Goal: Task Accomplishment & Management: Manage account settings

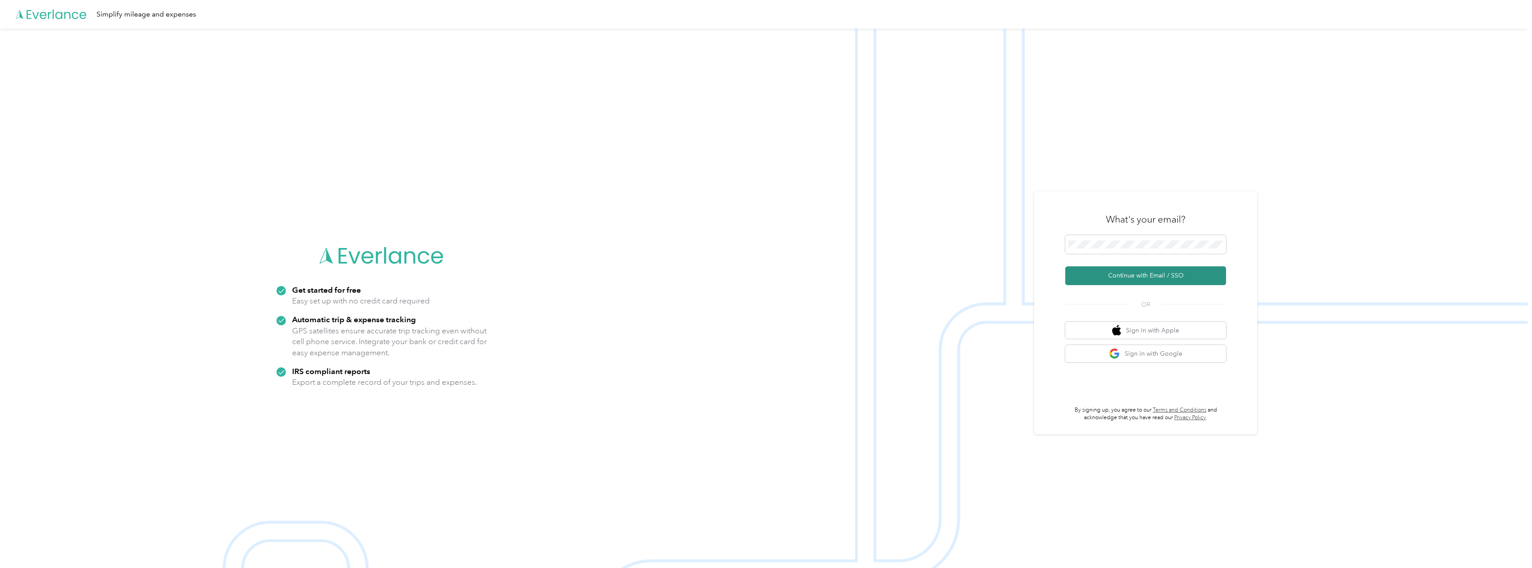
click at [1179, 272] on button "Continue with Email / SSO" at bounding box center [1145, 275] width 161 height 19
click at [1178, 272] on button "Continue with Email / SSO" at bounding box center [1145, 281] width 161 height 19
click at [1175, 272] on button "Continue with Email / SSO" at bounding box center [1145, 281] width 161 height 19
click at [1144, 234] on span at bounding box center [1145, 239] width 161 height 19
click at [1121, 243] on span at bounding box center [1145, 239] width 161 height 19
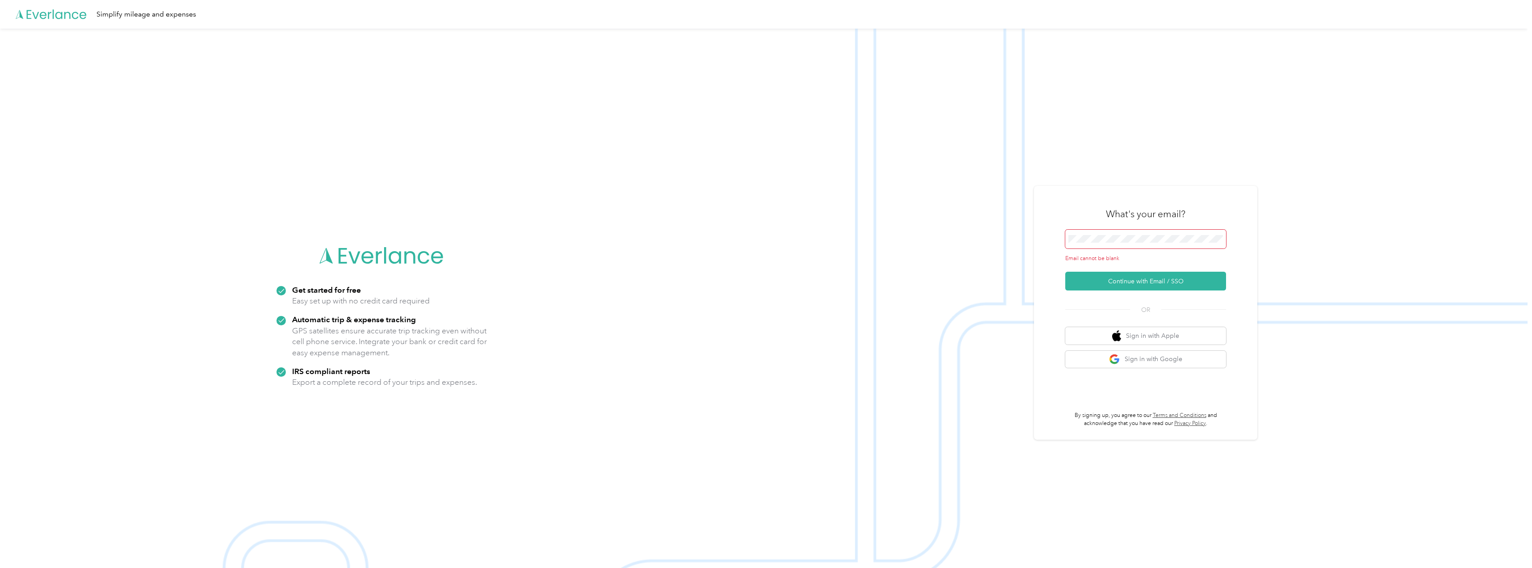
click at [1128, 243] on span at bounding box center [1145, 239] width 161 height 19
click at [1151, 274] on button "Continue with Email / SSO" at bounding box center [1145, 275] width 161 height 19
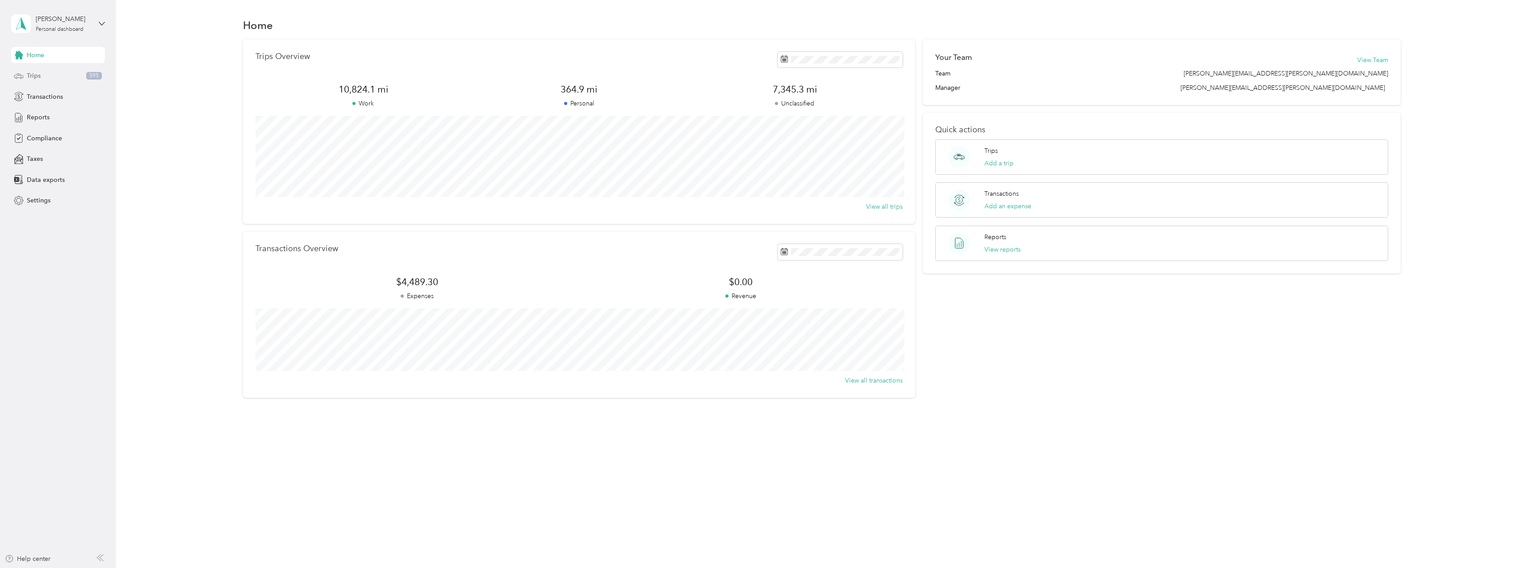
click at [40, 75] on span "Trips" at bounding box center [34, 75] width 14 height 9
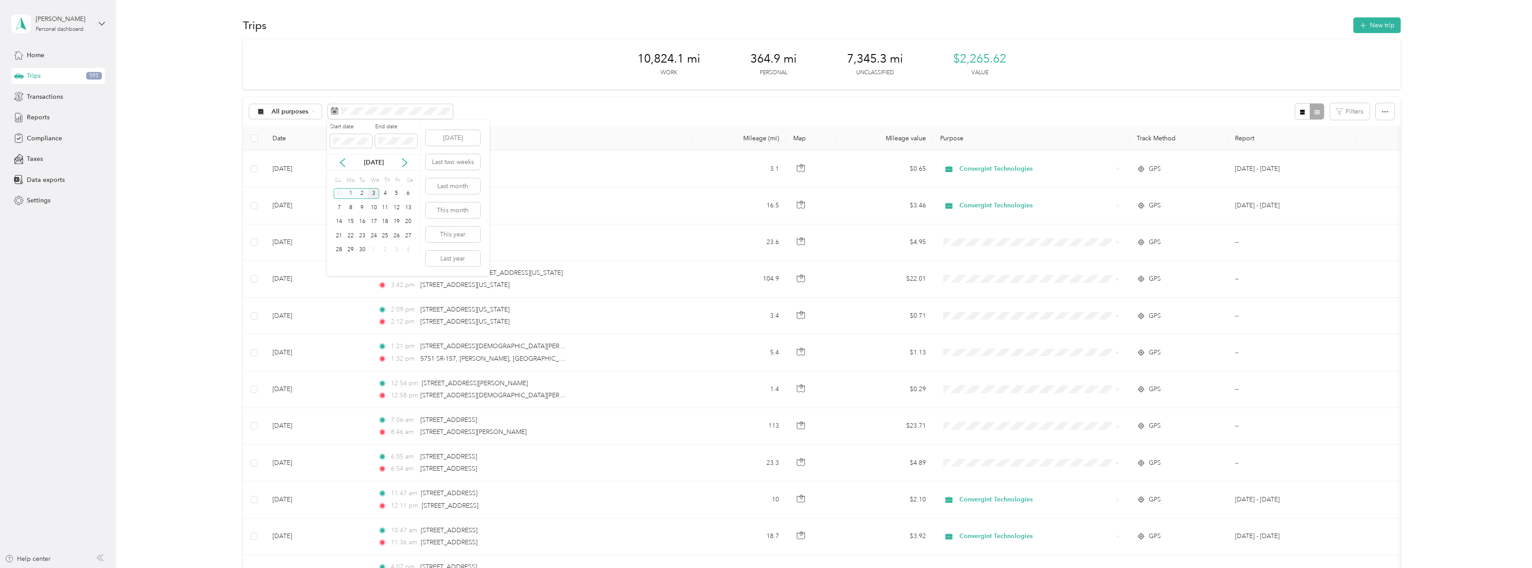
click at [338, 164] on div "[DATE]" at bounding box center [373, 162] width 93 height 9
click at [344, 163] on icon at bounding box center [342, 162] width 9 height 9
click at [395, 192] on div "1" at bounding box center [397, 193] width 12 height 11
click at [336, 264] on div "31" at bounding box center [340, 263] width 12 height 11
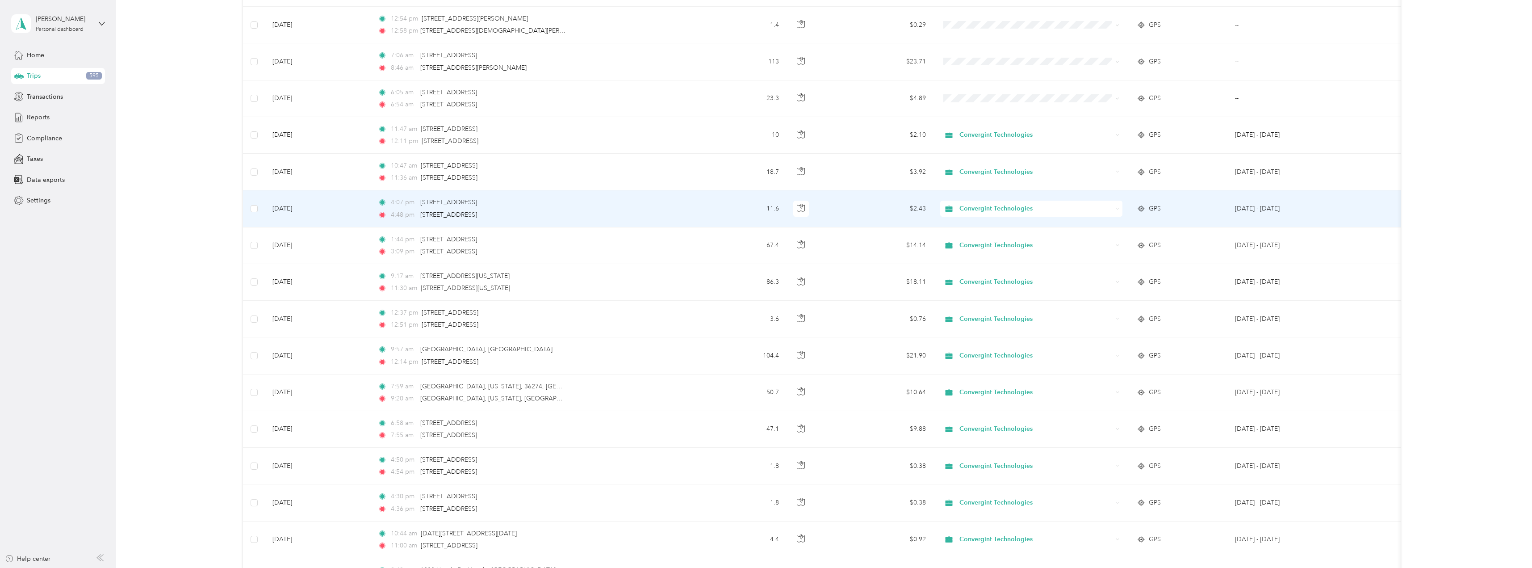
scroll to position [313, 0]
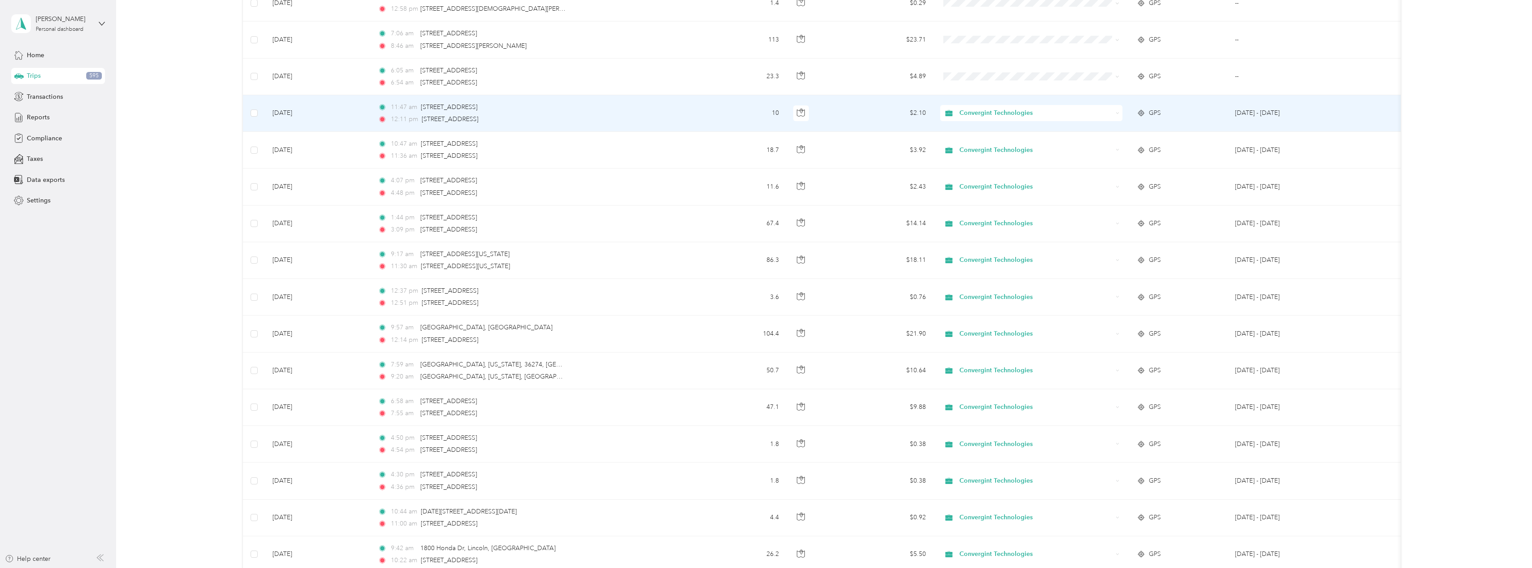
click at [1059, 117] on span "Convergint Technologies" at bounding box center [1036, 113] width 153 height 10
click at [1021, 140] on li "Personal" at bounding box center [1031, 146] width 182 height 16
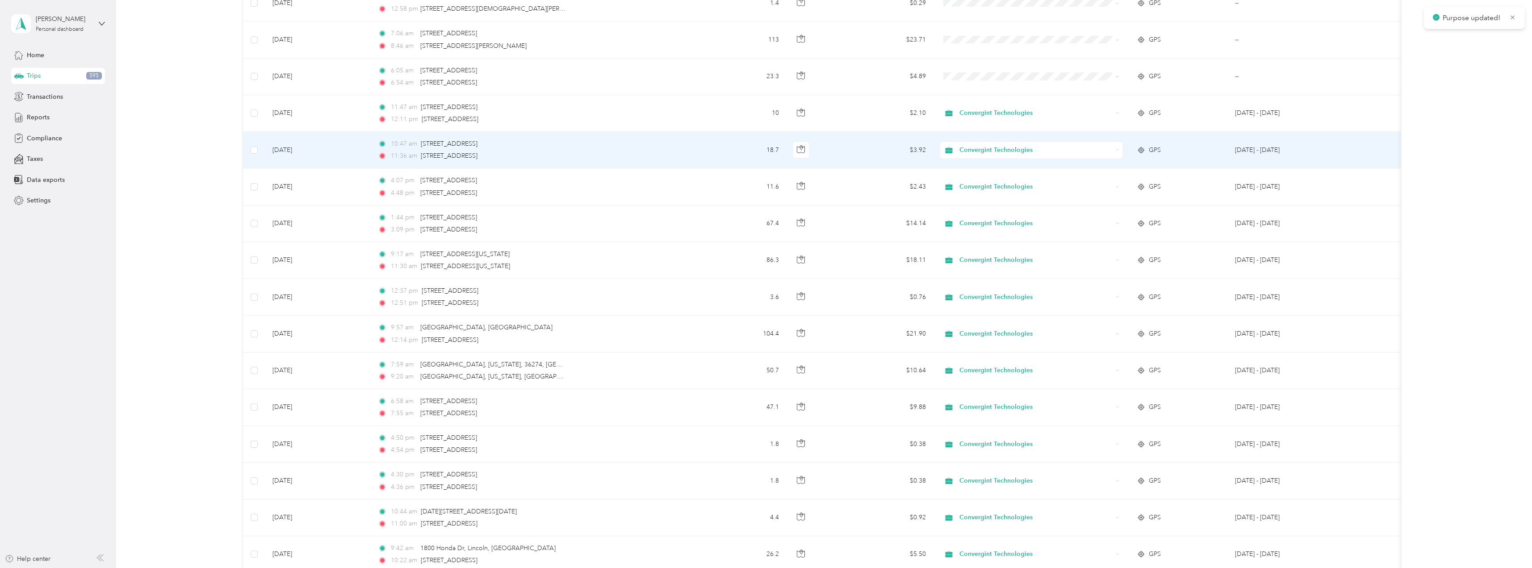
click at [1050, 152] on span "Convergint Technologies" at bounding box center [1036, 150] width 153 height 10
click at [1035, 180] on span "Personal" at bounding box center [1040, 182] width 154 height 9
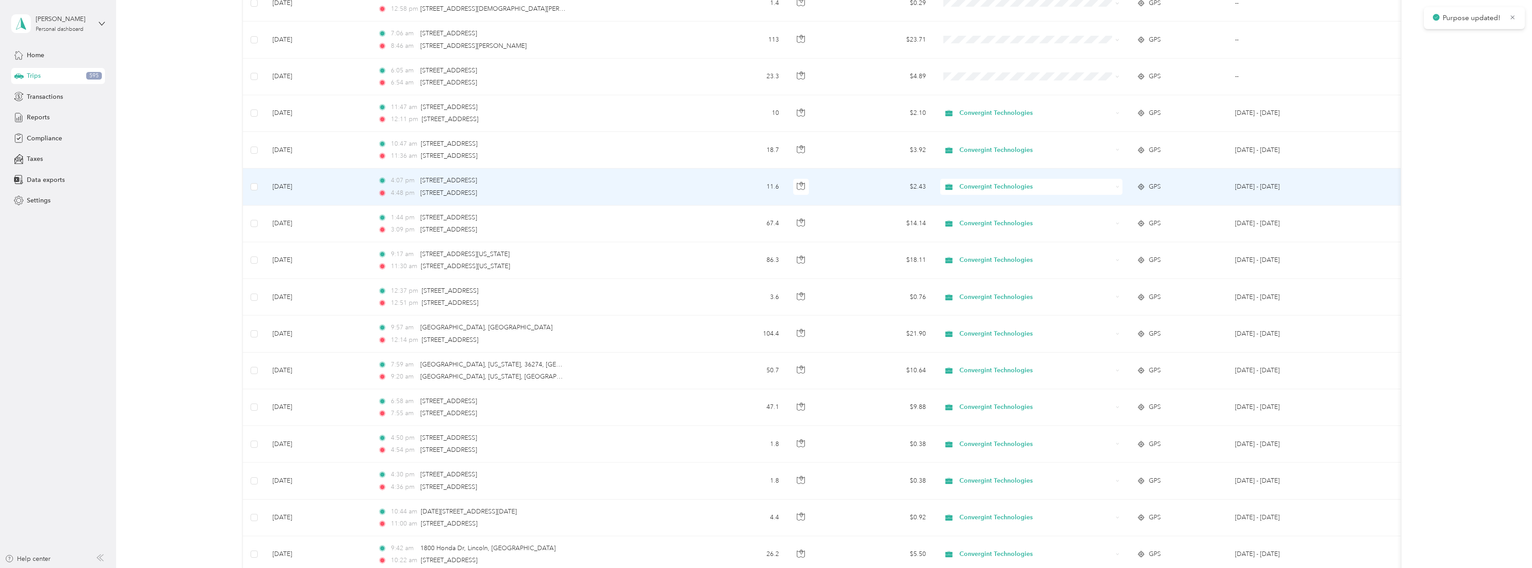
click at [1053, 186] on span "Convergint Technologies" at bounding box center [1036, 187] width 153 height 10
click at [1044, 213] on li "Personal" at bounding box center [1031, 219] width 182 height 16
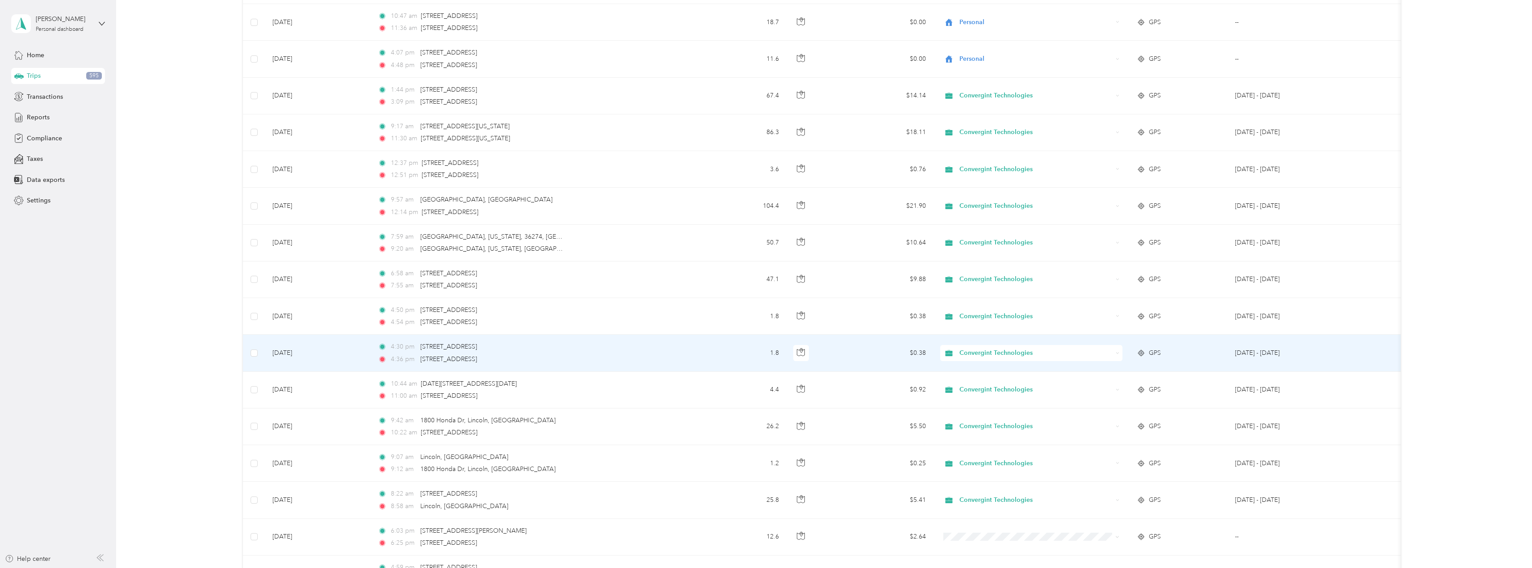
scroll to position [447, 0]
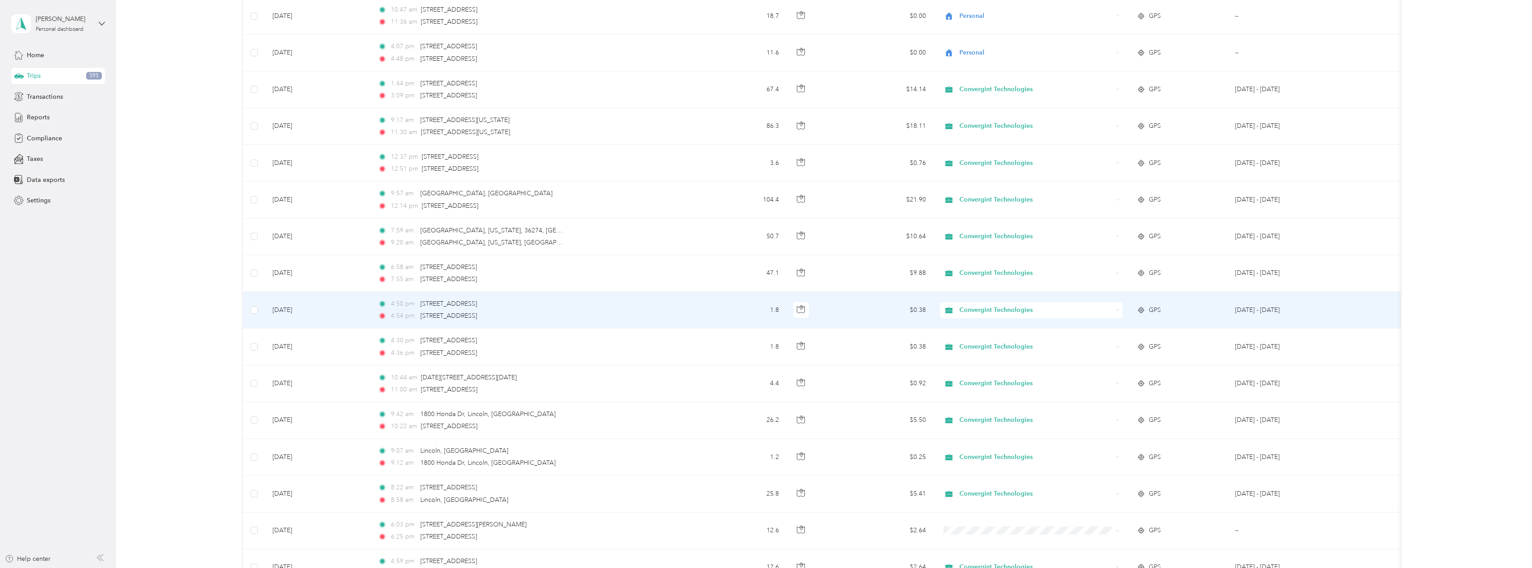
click at [1003, 310] on span "Convergint Technologies" at bounding box center [1036, 310] width 153 height 10
click at [984, 347] on li "Personal" at bounding box center [1031, 343] width 182 height 16
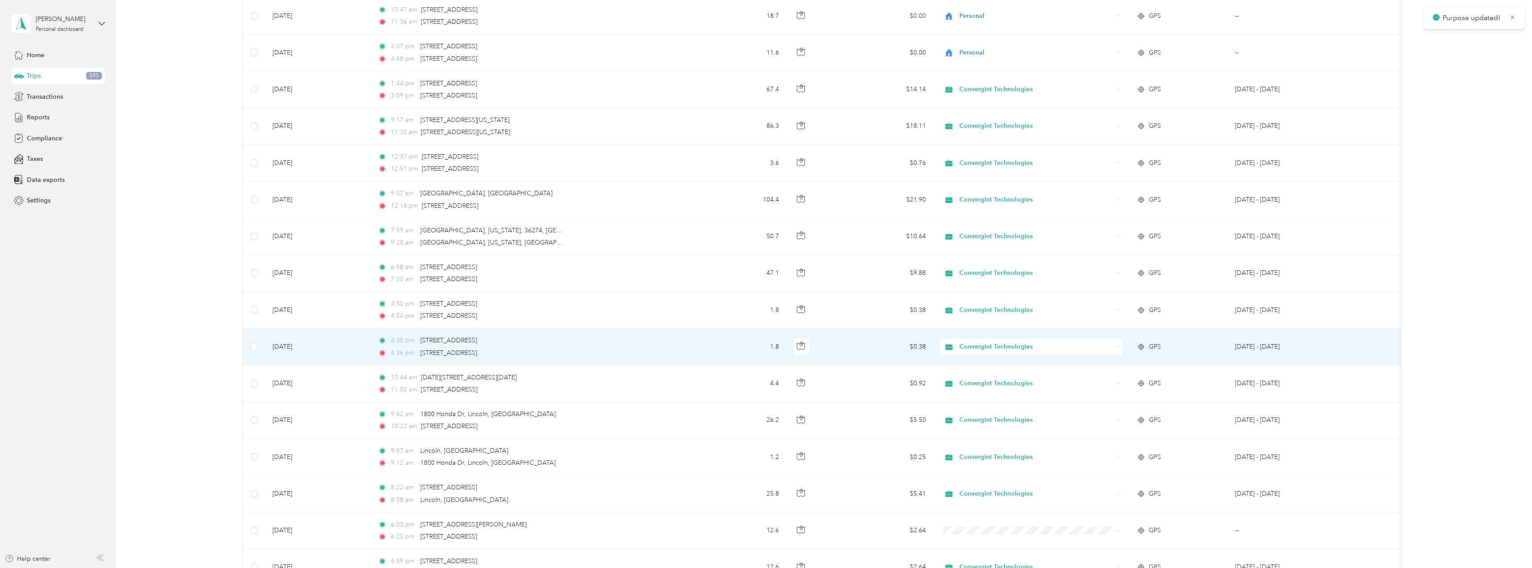
click at [987, 344] on span "Convergint Technologies" at bounding box center [1036, 347] width 153 height 10
click at [982, 378] on span "Personal" at bounding box center [1040, 378] width 154 height 9
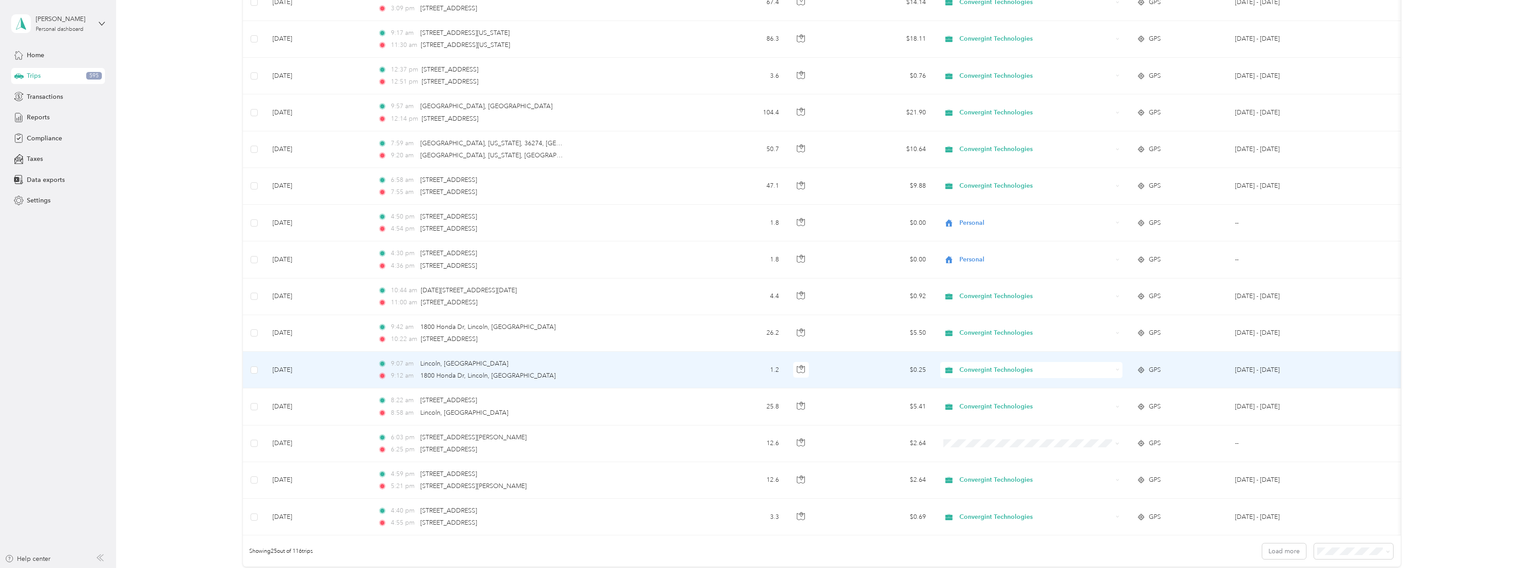
scroll to position [536, 0]
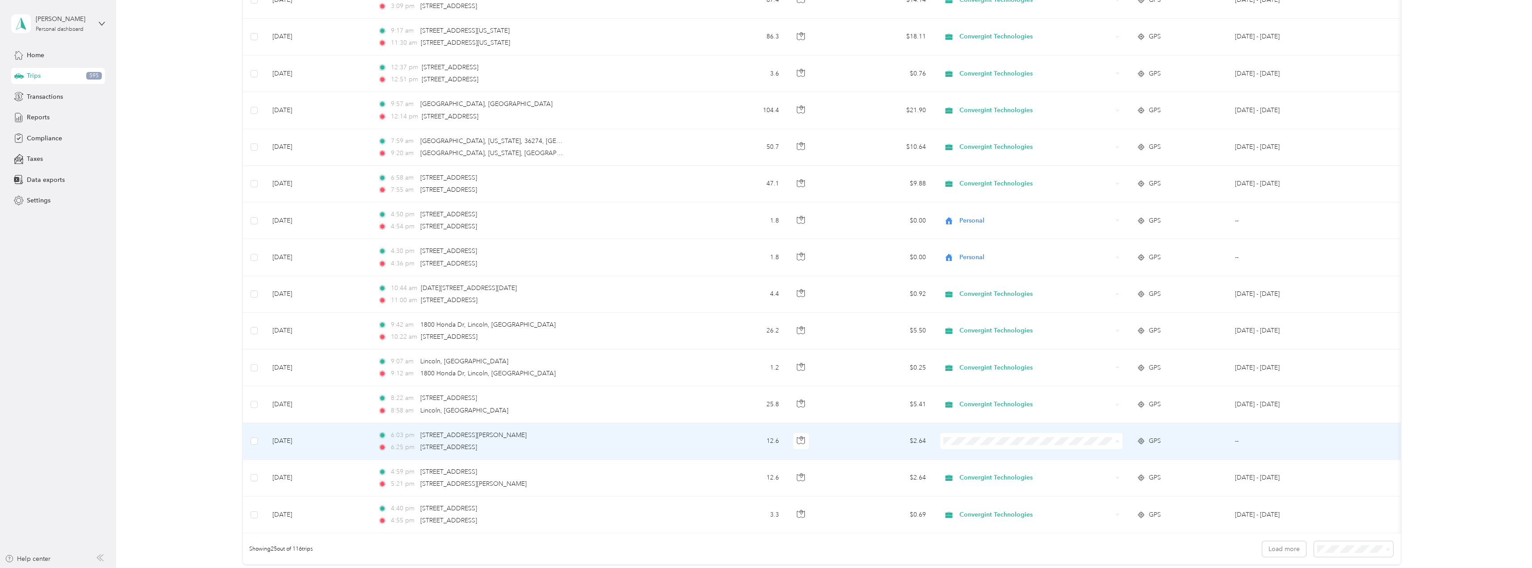
click at [986, 476] on span "Personal" at bounding box center [1040, 473] width 154 height 9
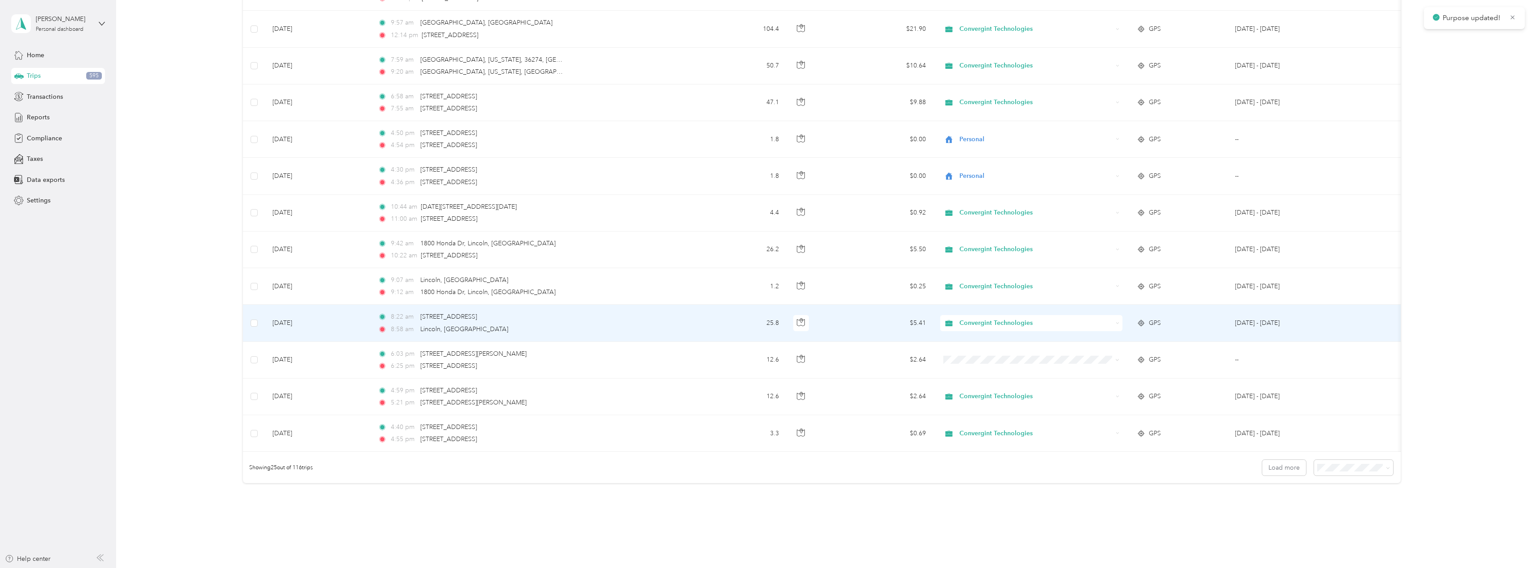
scroll to position [625, 0]
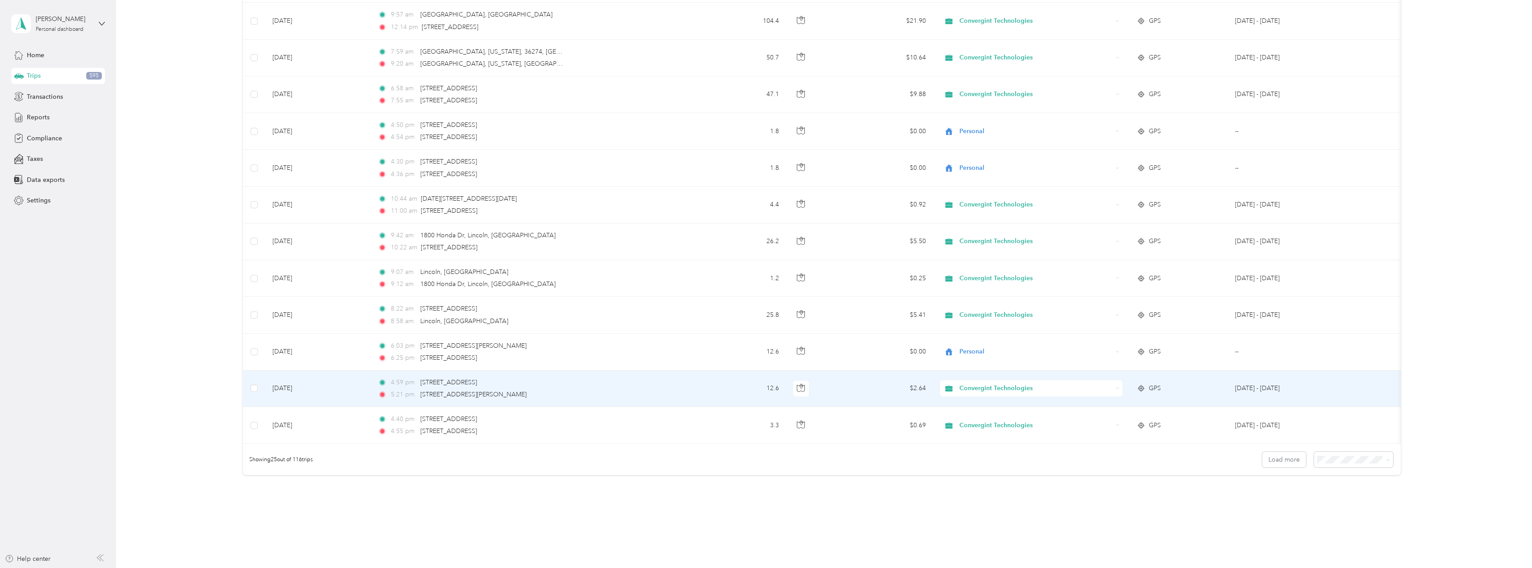
click at [987, 389] on span "Convergint Technologies" at bounding box center [1036, 388] width 153 height 10
click at [982, 419] on span "Personal" at bounding box center [1040, 420] width 154 height 9
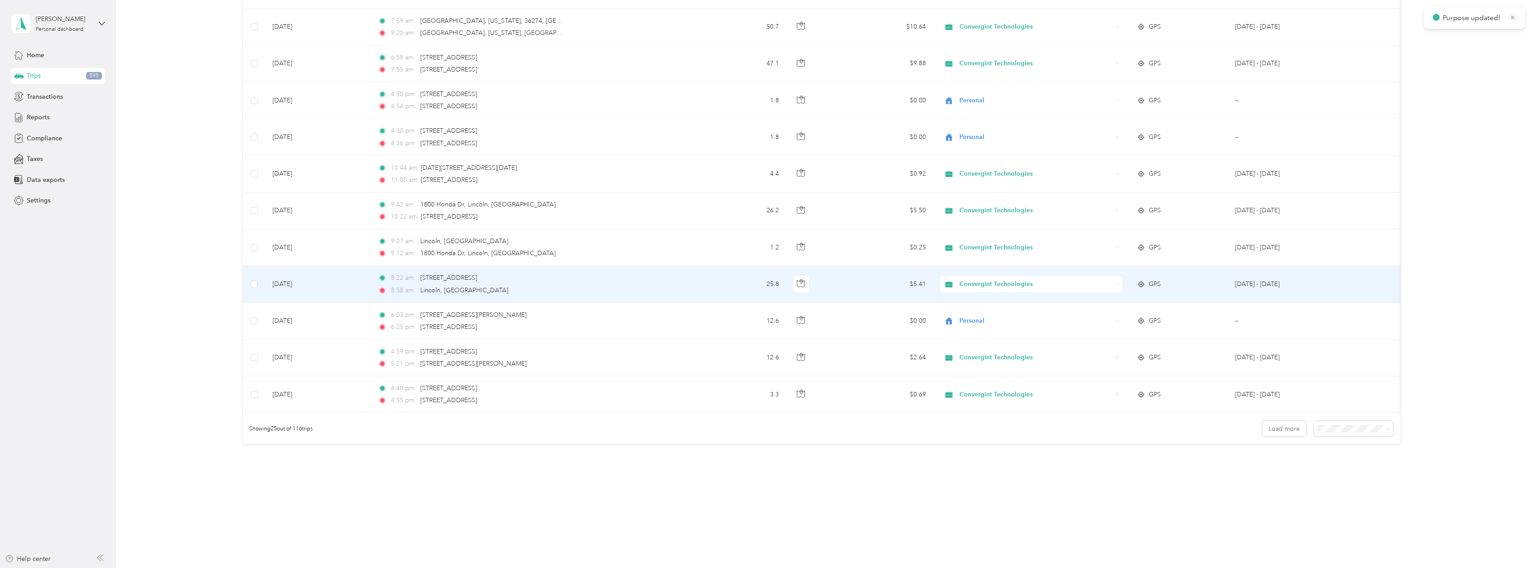
scroll to position [663, 0]
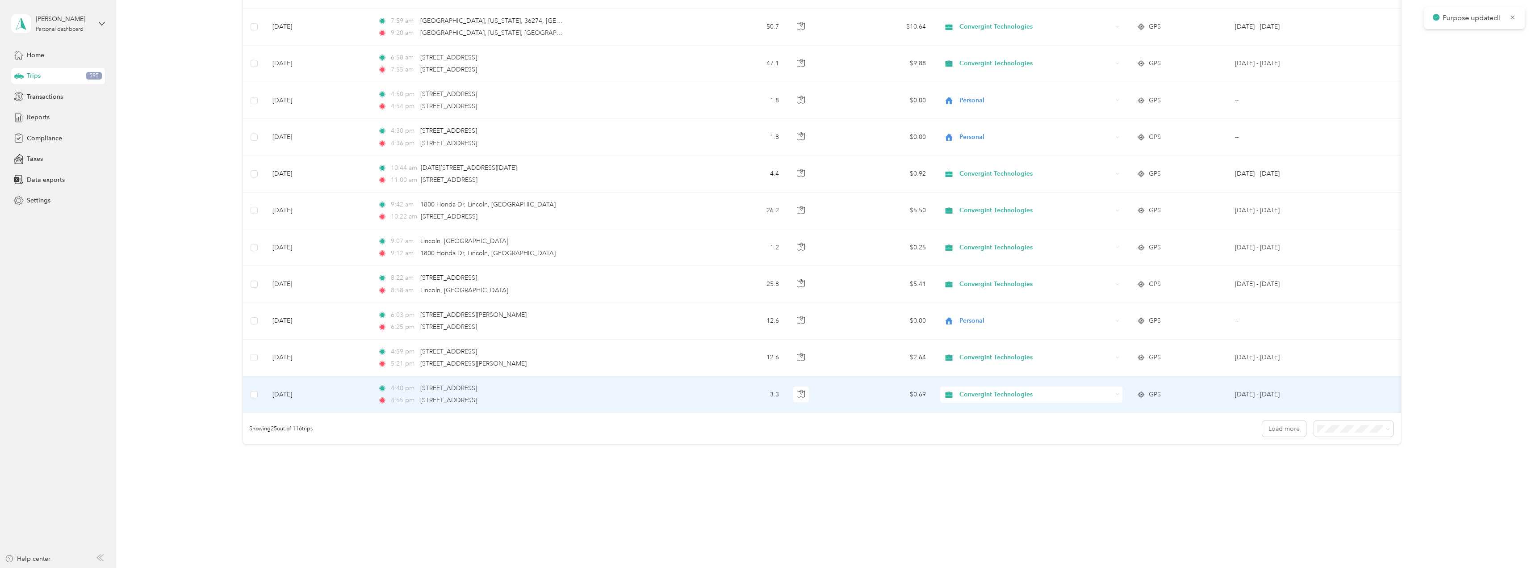
click at [1011, 390] on span "Convergint Technologies" at bounding box center [1036, 395] width 153 height 10
click at [985, 419] on span "Personal" at bounding box center [1040, 419] width 154 height 9
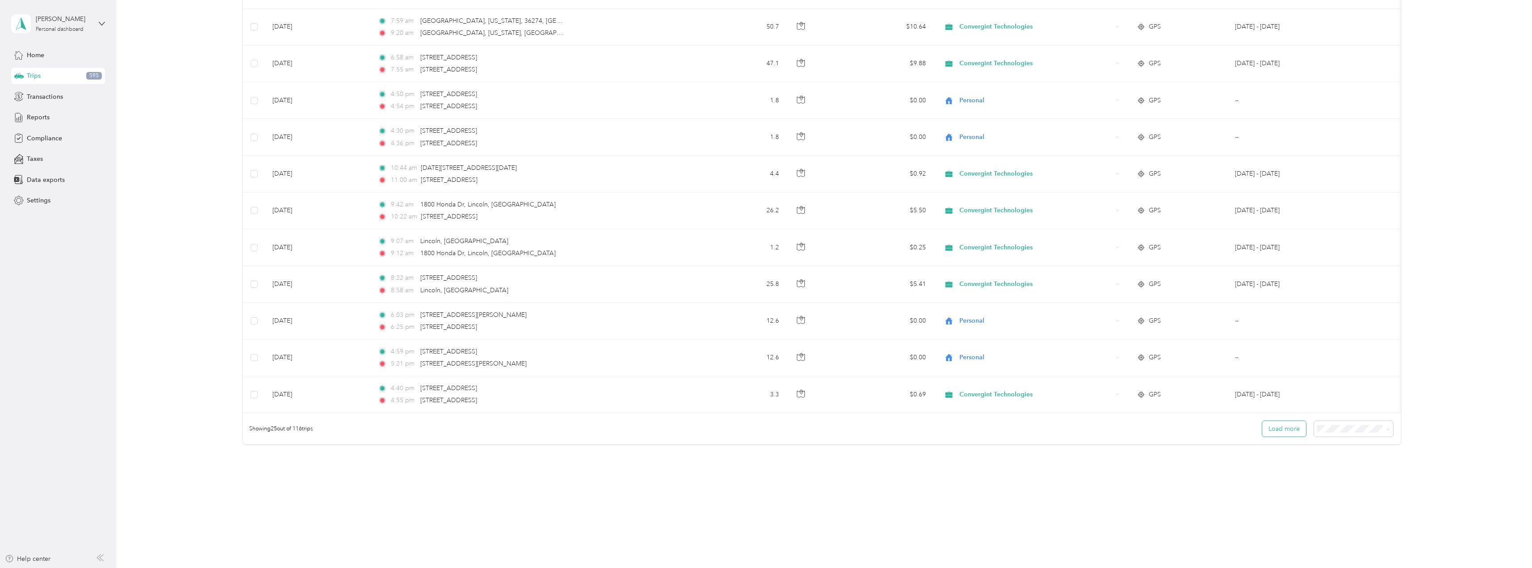
click at [1276, 431] on button "Load more" at bounding box center [1284, 429] width 44 height 16
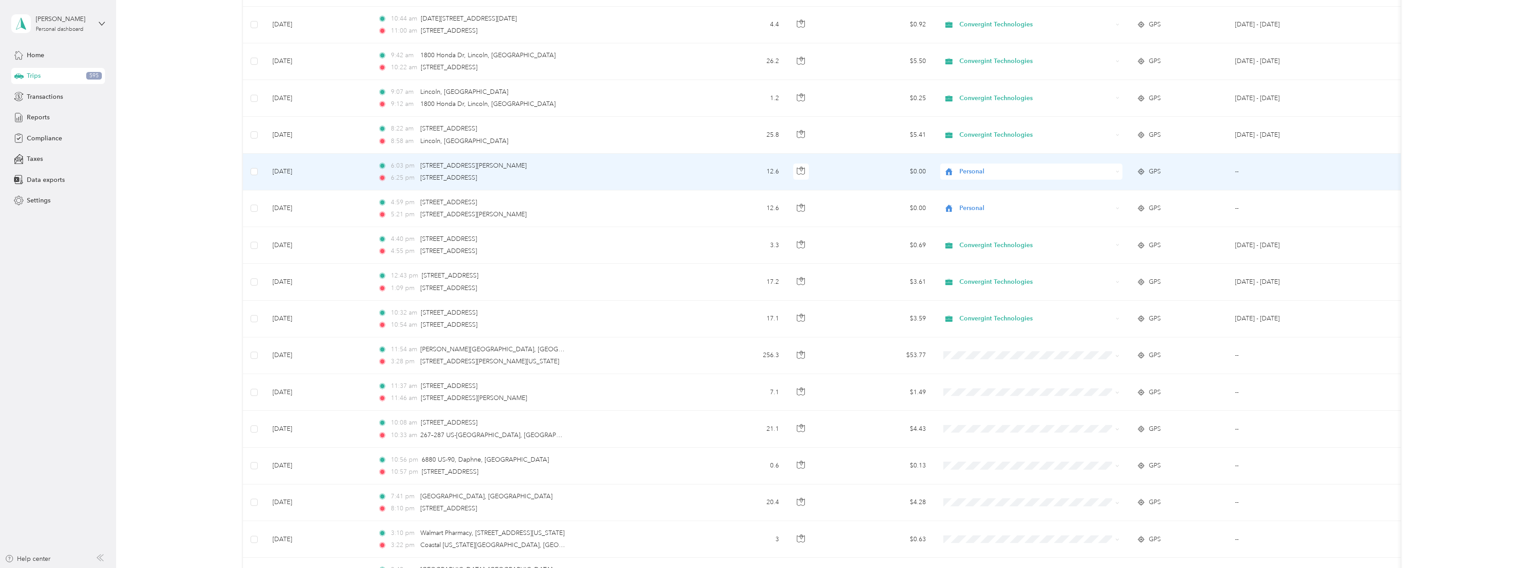
scroll to position [842, 0]
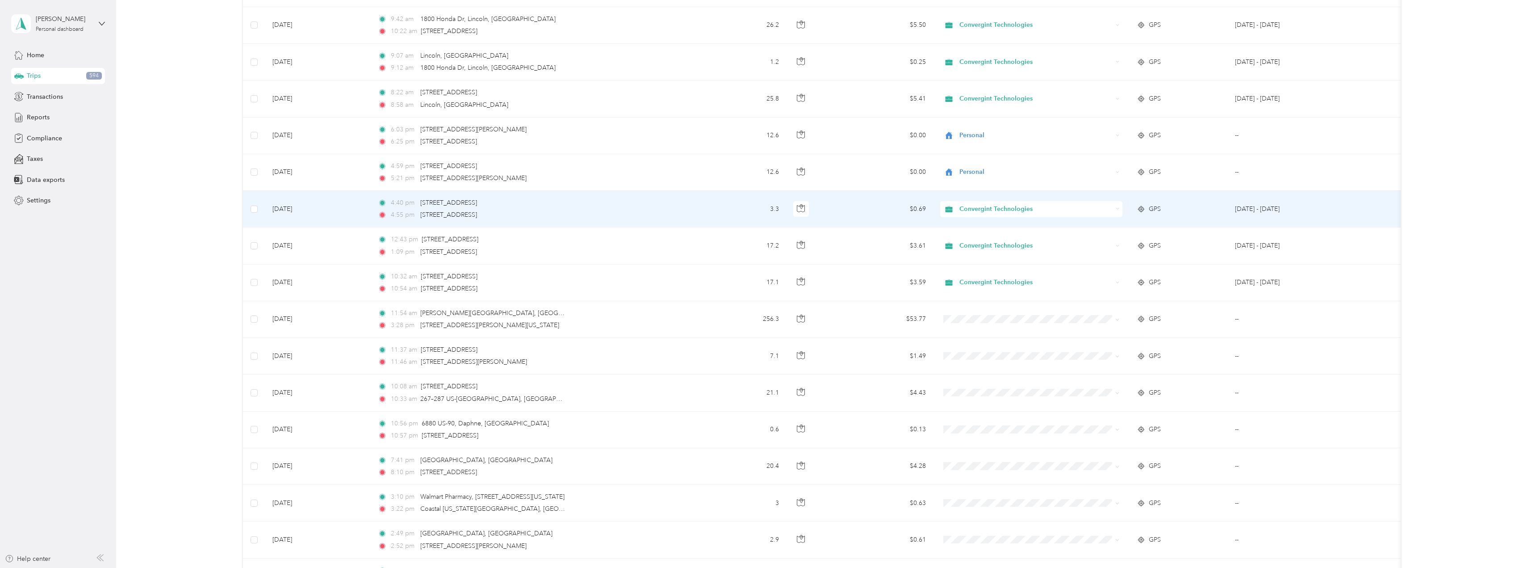
click at [1011, 211] on span "Convergint Technologies" at bounding box center [1036, 209] width 153 height 10
click at [985, 240] on span "Personal" at bounding box center [1040, 241] width 154 height 9
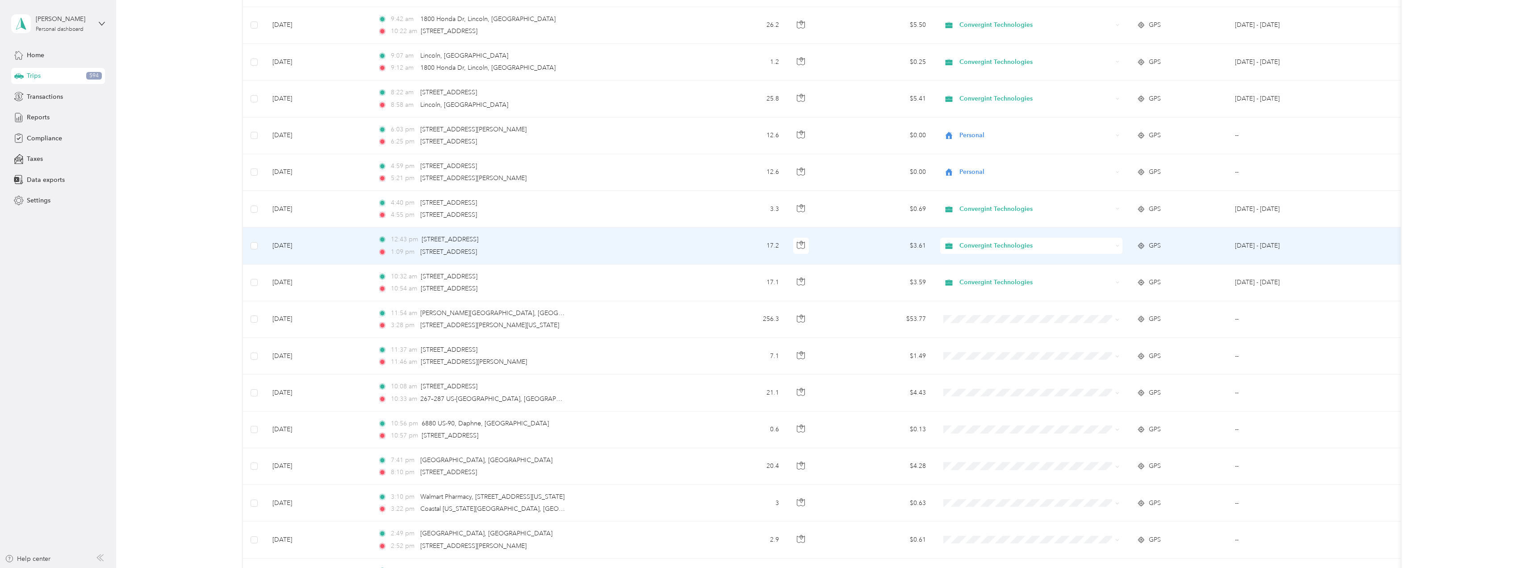
click at [976, 244] on span "Convergint Technologies" at bounding box center [1036, 246] width 153 height 10
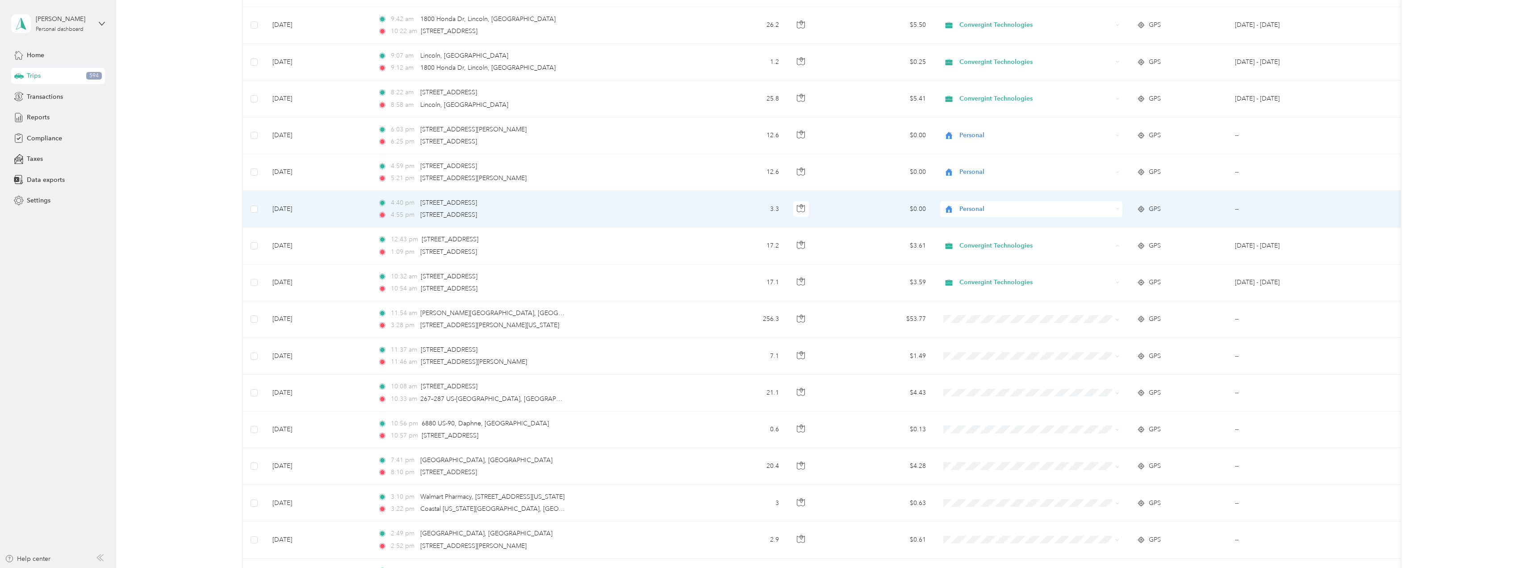
click at [989, 210] on span "Personal" at bounding box center [1036, 209] width 153 height 10
click at [980, 228] on span "Convergint Technologies" at bounding box center [1040, 225] width 154 height 9
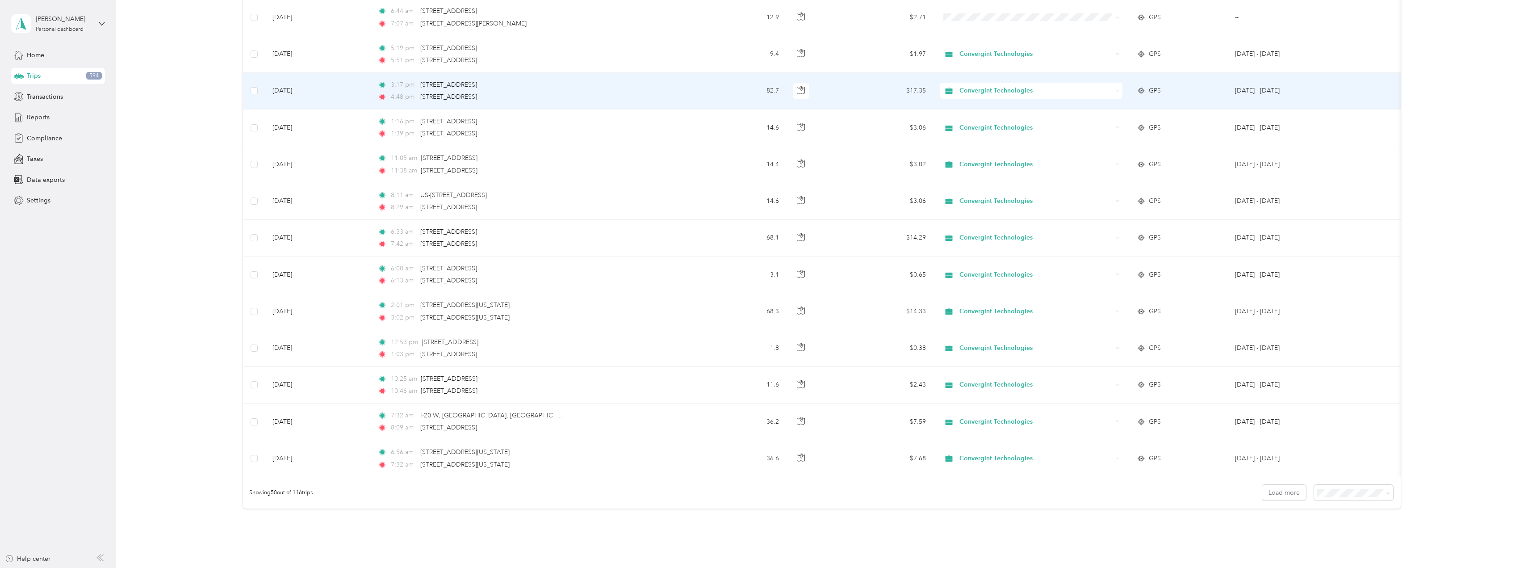
scroll to position [1512, 0]
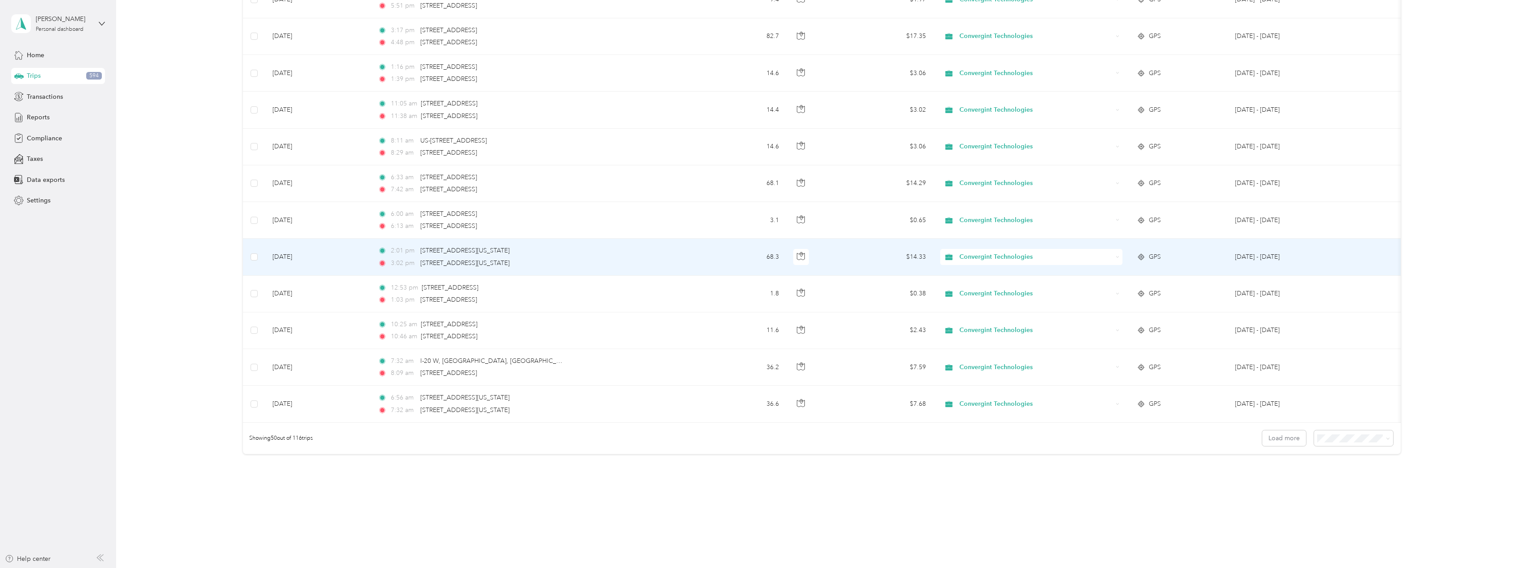
scroll to position [1581, 0]
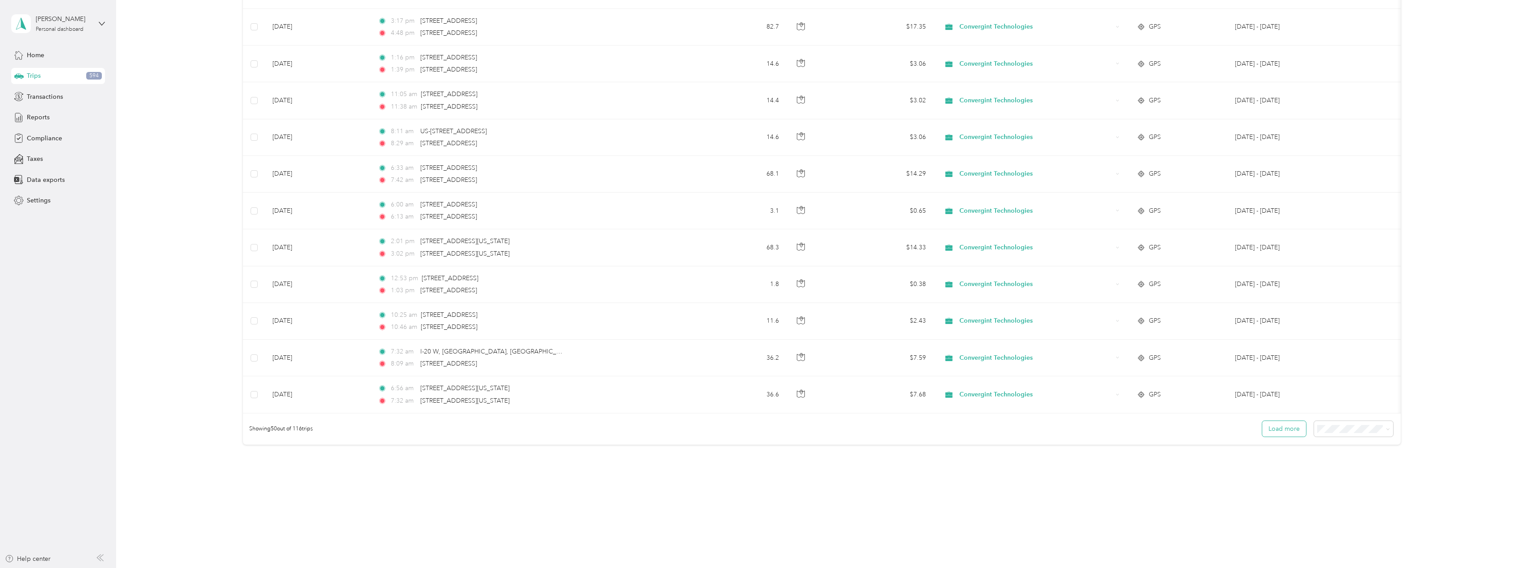
click at [1268, 431] on button "Load more" at bounding box center [1284, 429] width 44 height 16
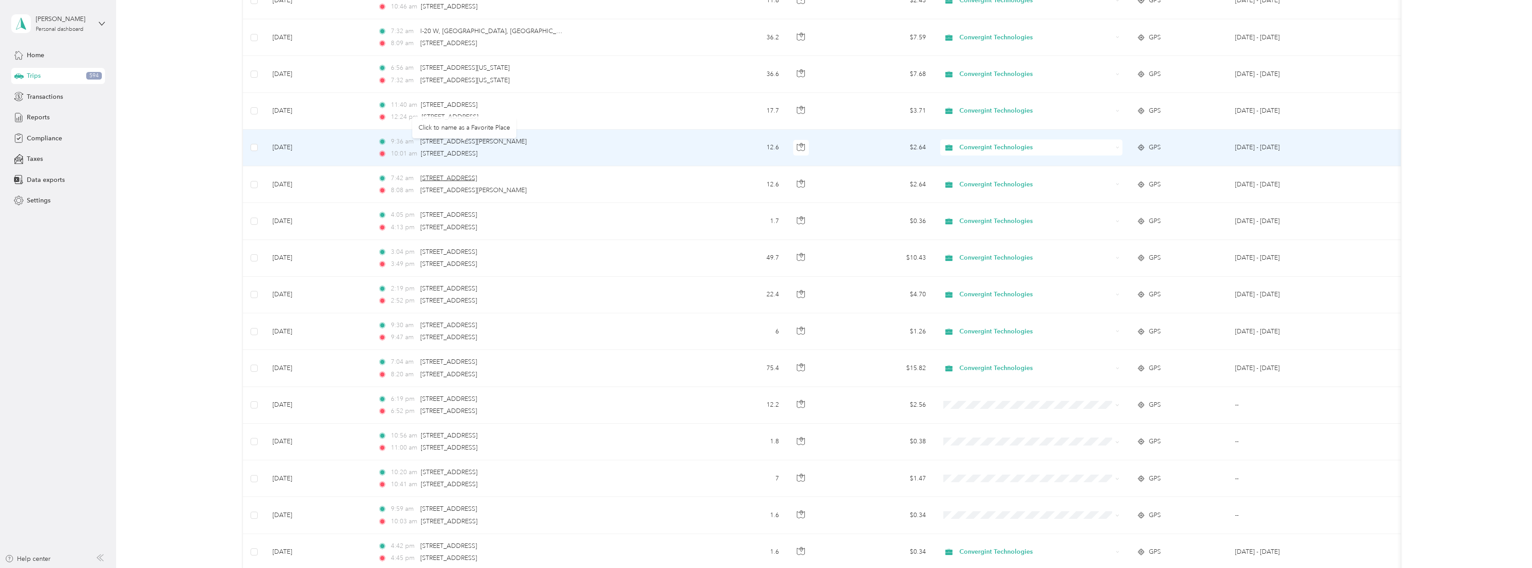
scroll to position [1894, 0]
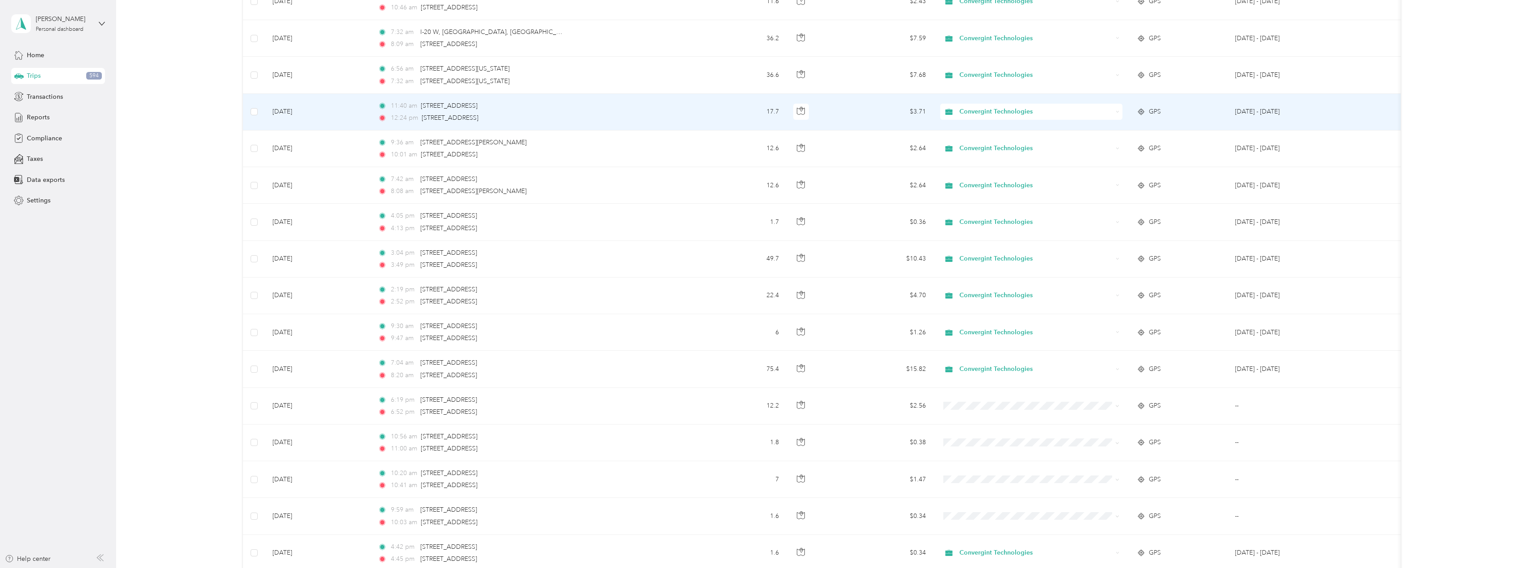
click at [992, 113] on span "Convergint Technologies" at bounding box center [1036, 112] width 153 height 10
click at [992, 142] on span "Personal" at bounding box center [1040, 143] width 154 height 9
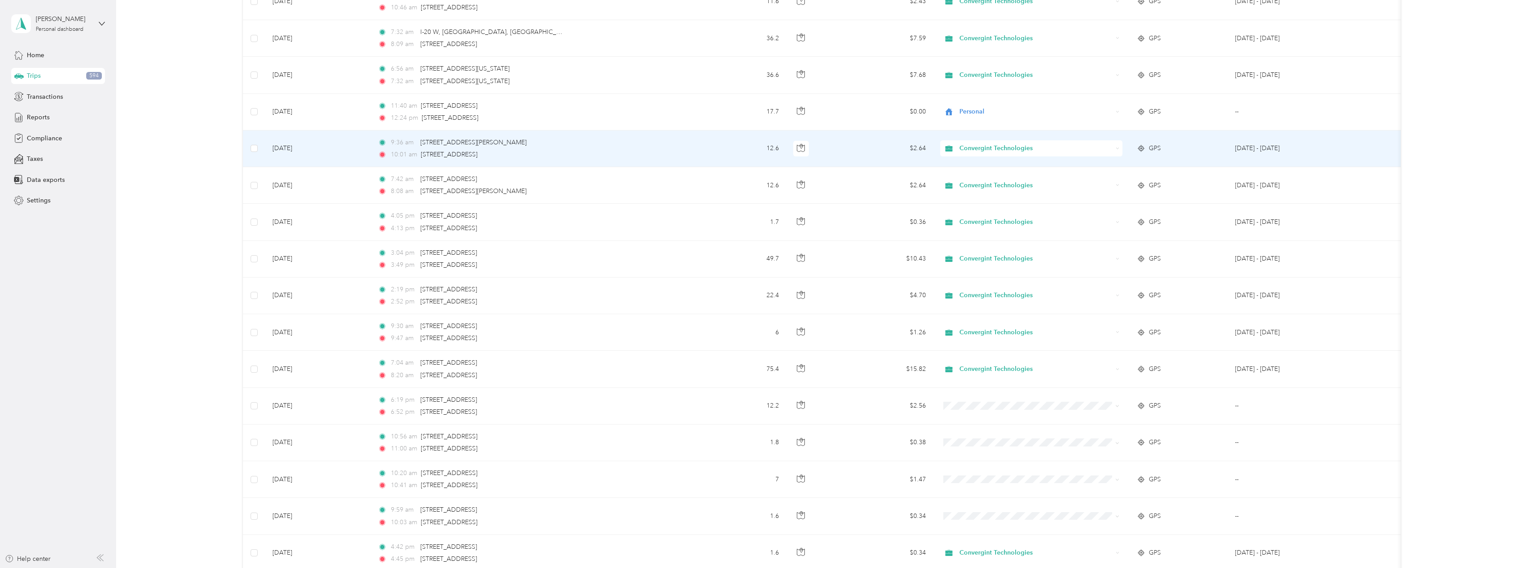
click at [1004, 147] on span "Convergint Technologies" at bounding box center [1036, 148] width 153 height 10
click at [997, 177] on span "Personal" at bounding box center [1040, 180] width 154 height 9
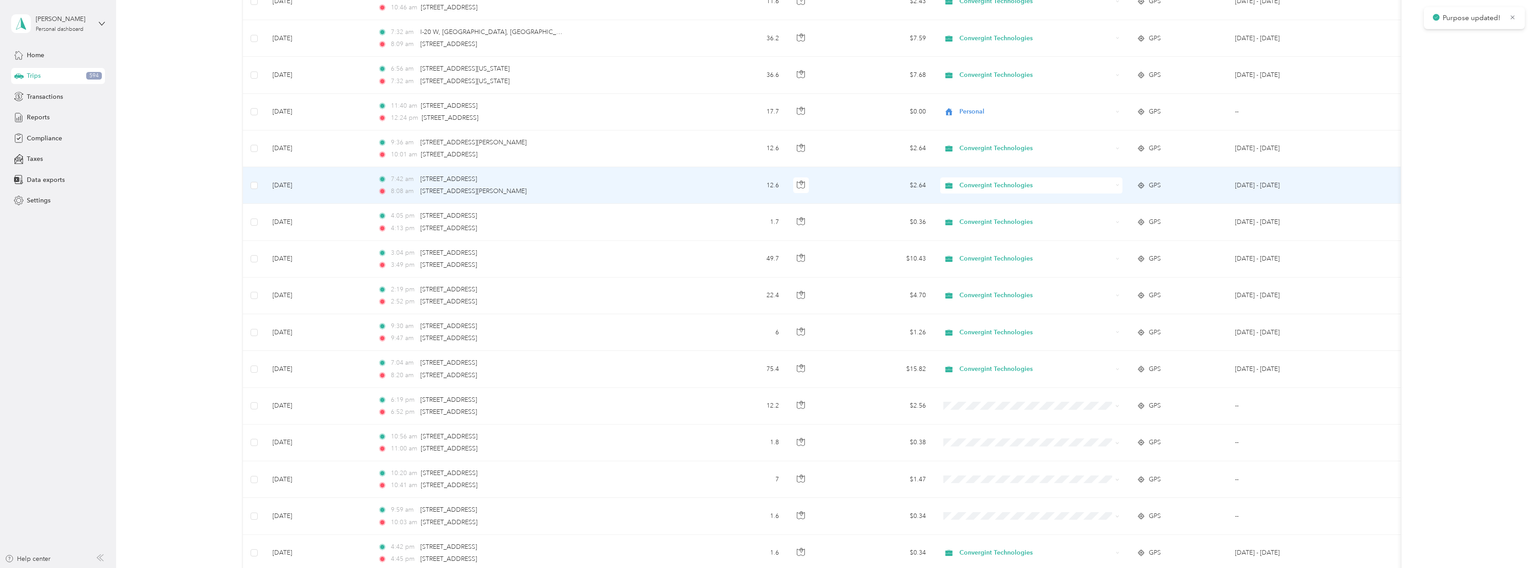
click at [994, 184] on span "Convergint Technologies" at bounding box center [1036, 185] width 153 height 10
click at [994, 218] on span "Personal" at bounding box center [1040, 217] width 154 height 9
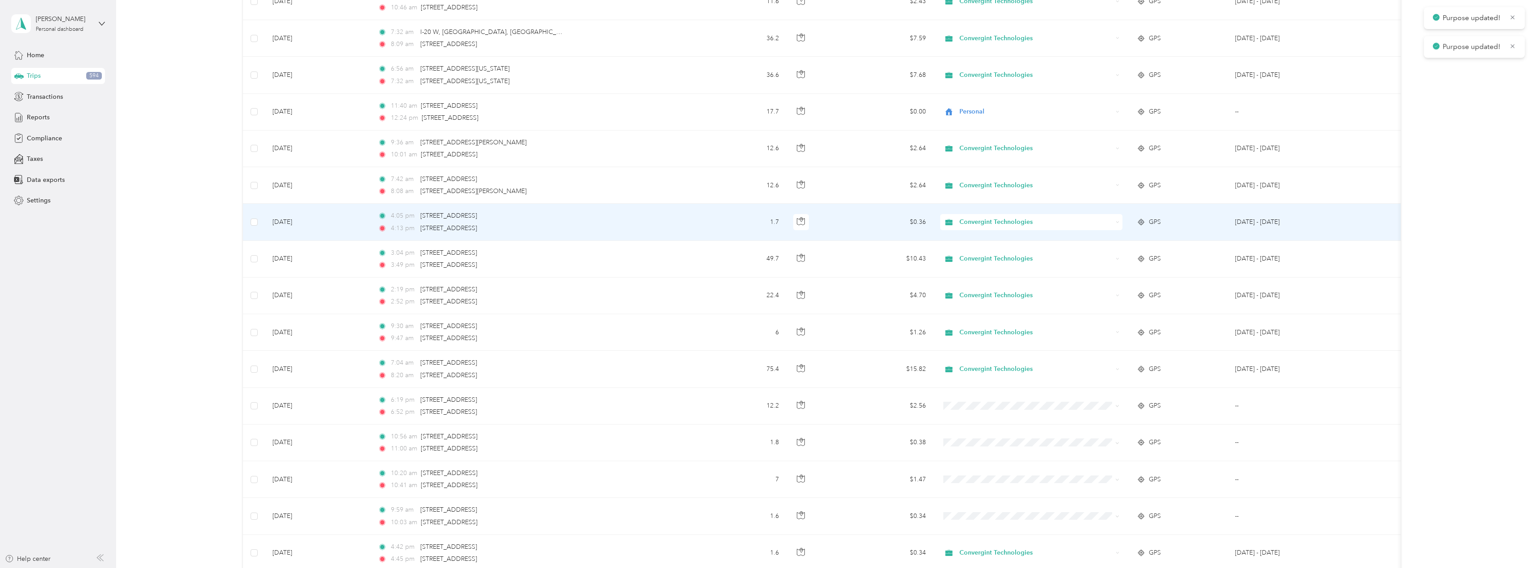
click at [992, 221] on span "Convergint Technologies" at bounding box center [1036, 222] width 153 height 10
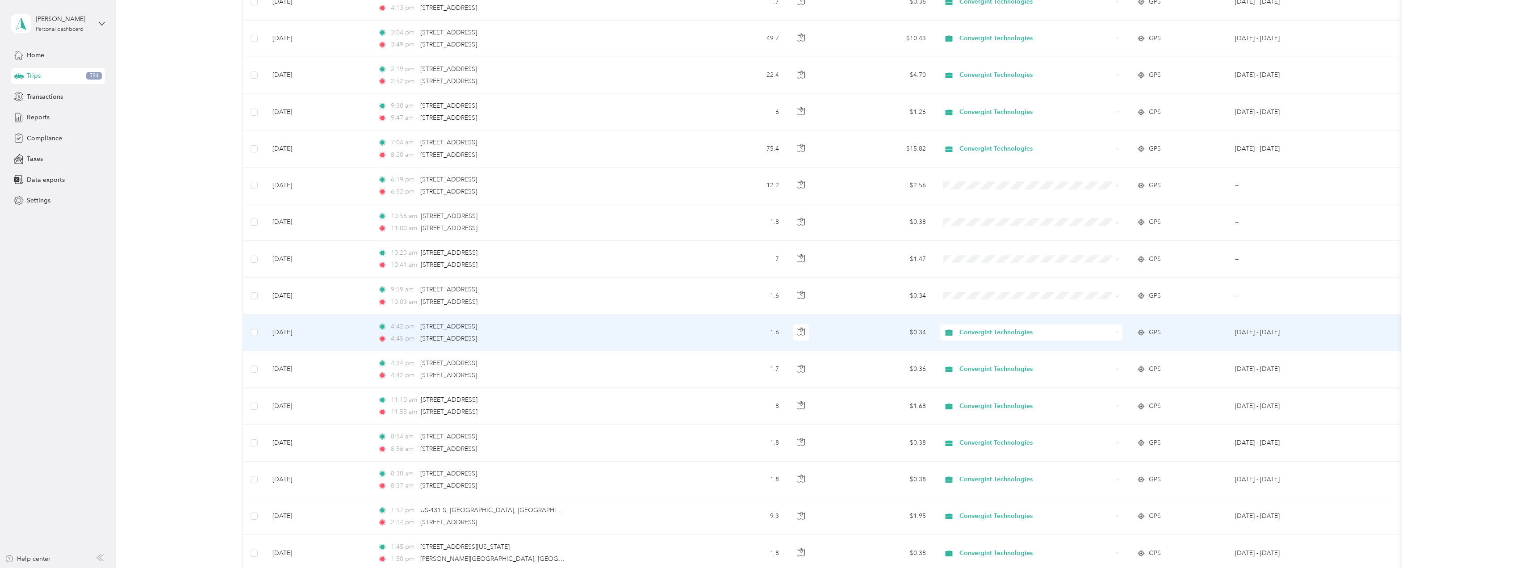
scroll to position [2162, 0]
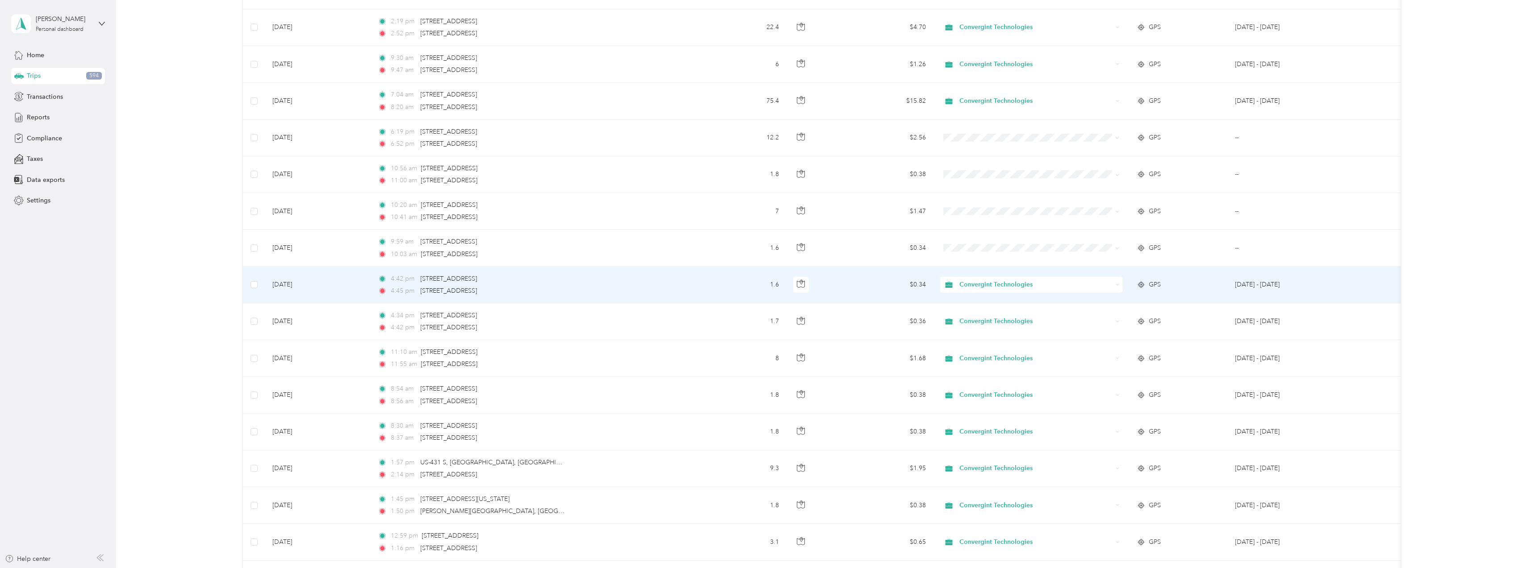
click at [971, 287] on span "Convergint Technologies" at bounding box center [1036, 285] width 153 height 10
click at [977, 313] on span "Personal" at bounding box center [1040, 316] width 154 height 9
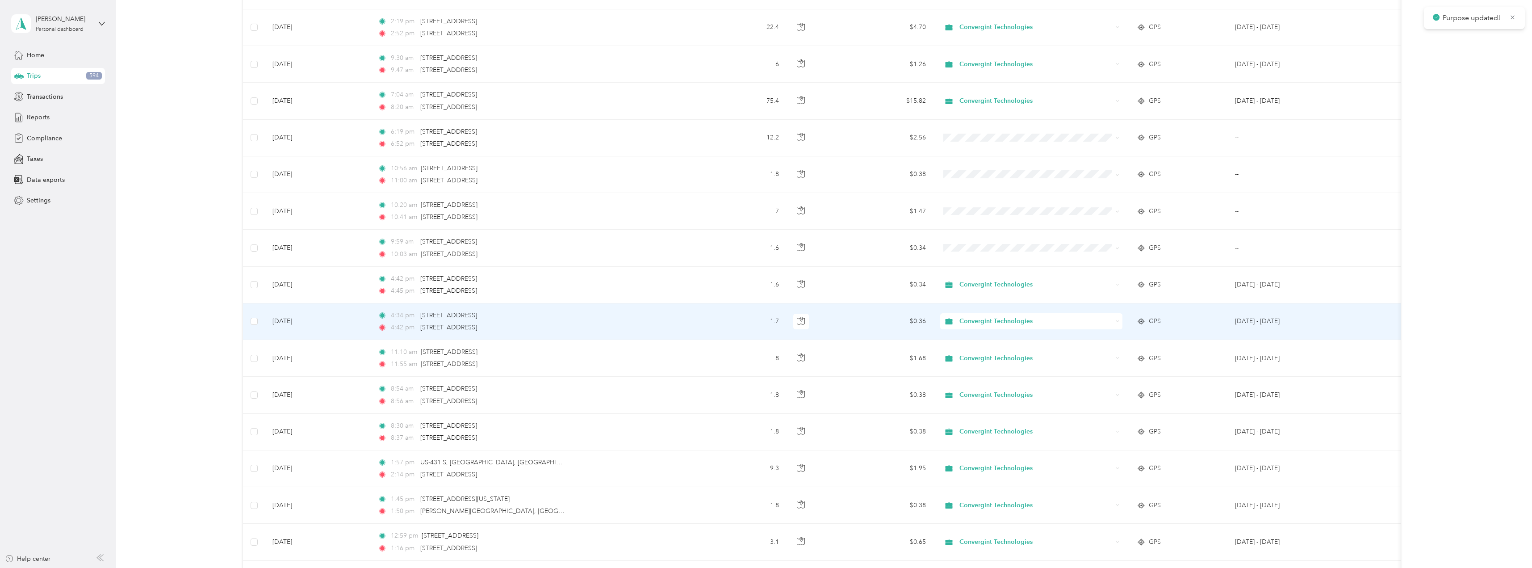
click at [975, 320] on span "Convergint Technologies" at bounding box center [1036, 321] width 153 height 10
click at [977, 352] on span "Personal" at bounding box center [1040, 353] width 154 height 9
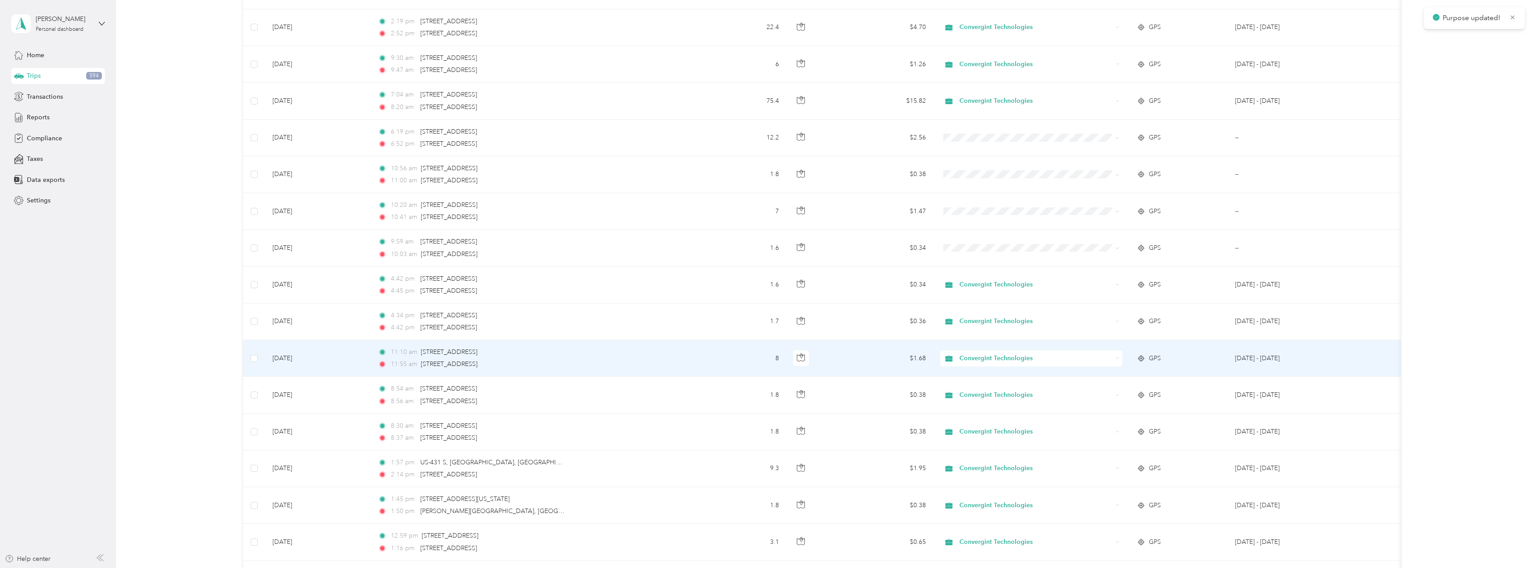
click at [973, 358] on span "Convergint Technologies" at bounding box center [1036, 358] width 153 height 10
click at [982, 395] on li "Personal" at bounding box center [1031, 391] width 182 height 16
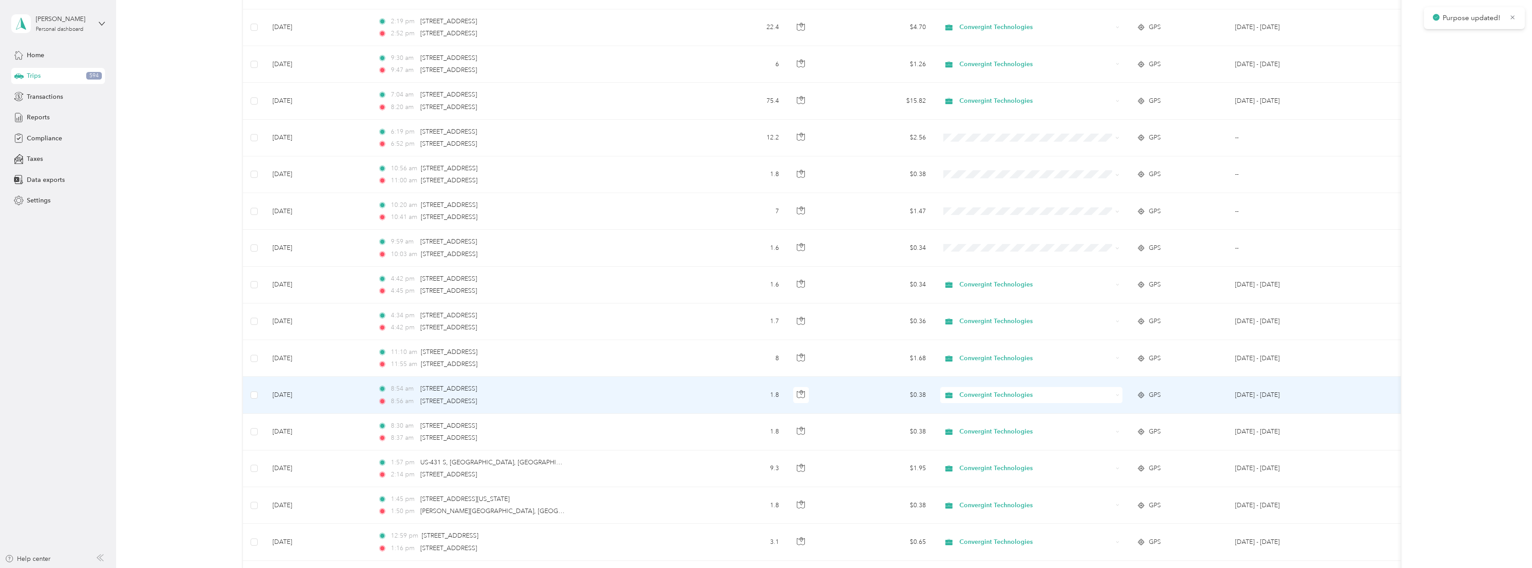
click at [979, 396] on span "Convergint Technologies" at bounding box center [1036, 395] width 153 height 10
click at [985, 425] on span "Personal" at bounding box center [1040, 427] width 154 height 9
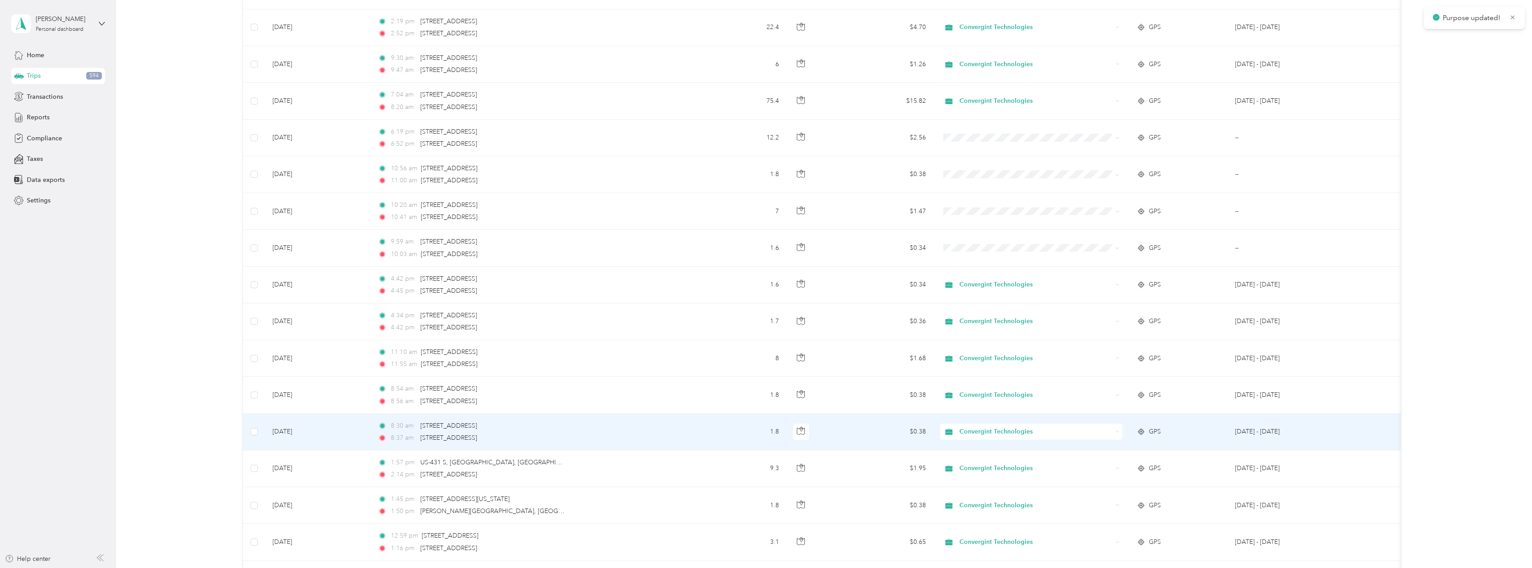
click at [975, 432] on span "Convergint Technologies" at bounding box center [1036, 432] width 153 height 10
click at [980, 461] on span "Personal" at bounding box center [1040, 463] width 154 height 9
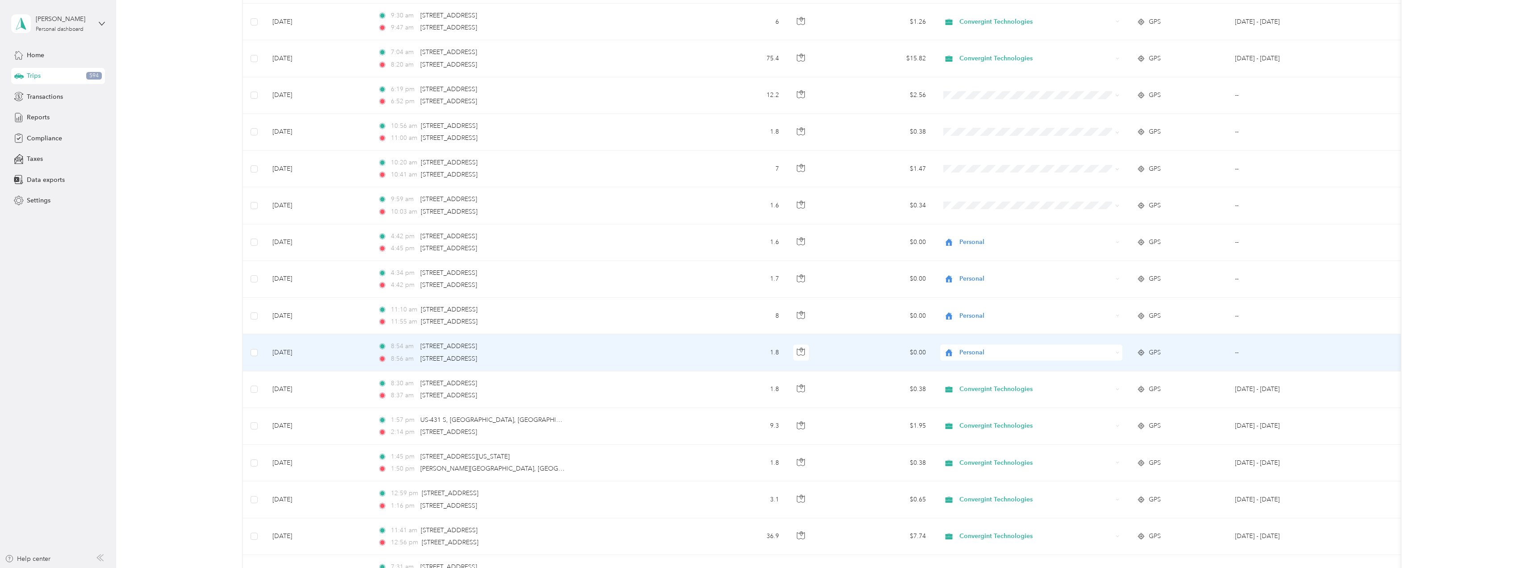
scroll to position [2207, 0]
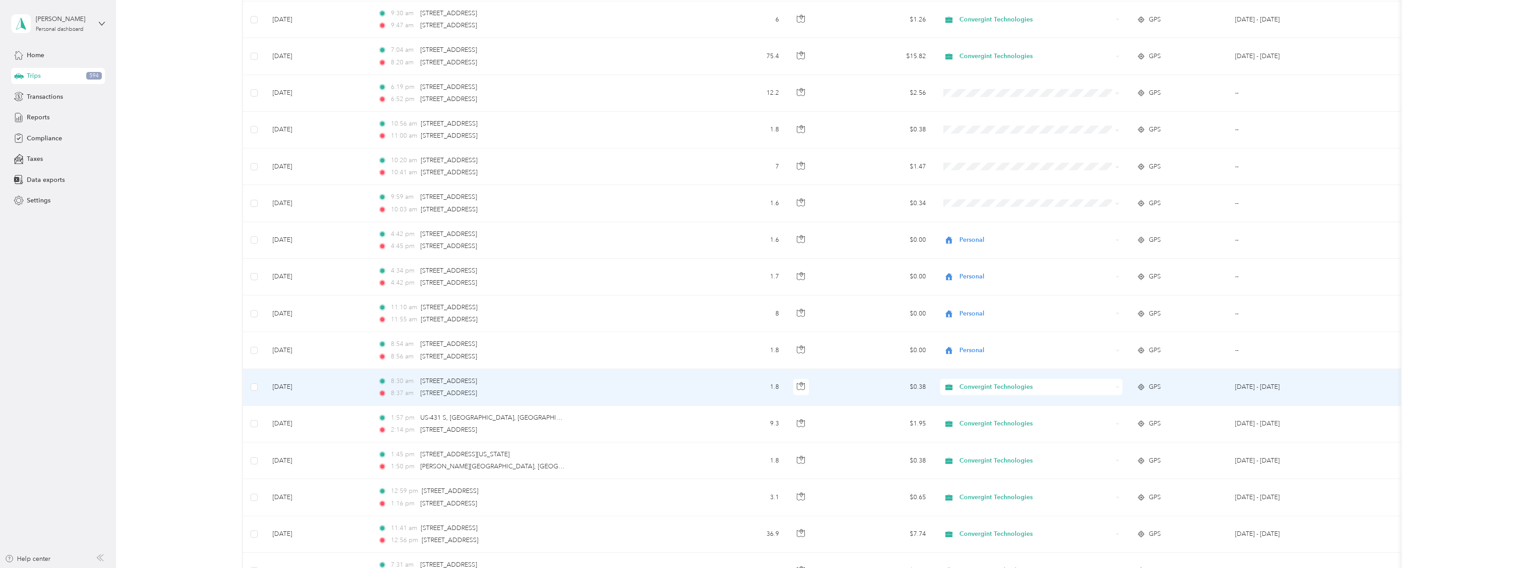
click at [983, 388] on span "Convergint Technologies" at bounding box center [1036, 387] width 153 height 10
click at [983, 418] on span "Personal" at bounding box center [1040, 419] width 154 height 9
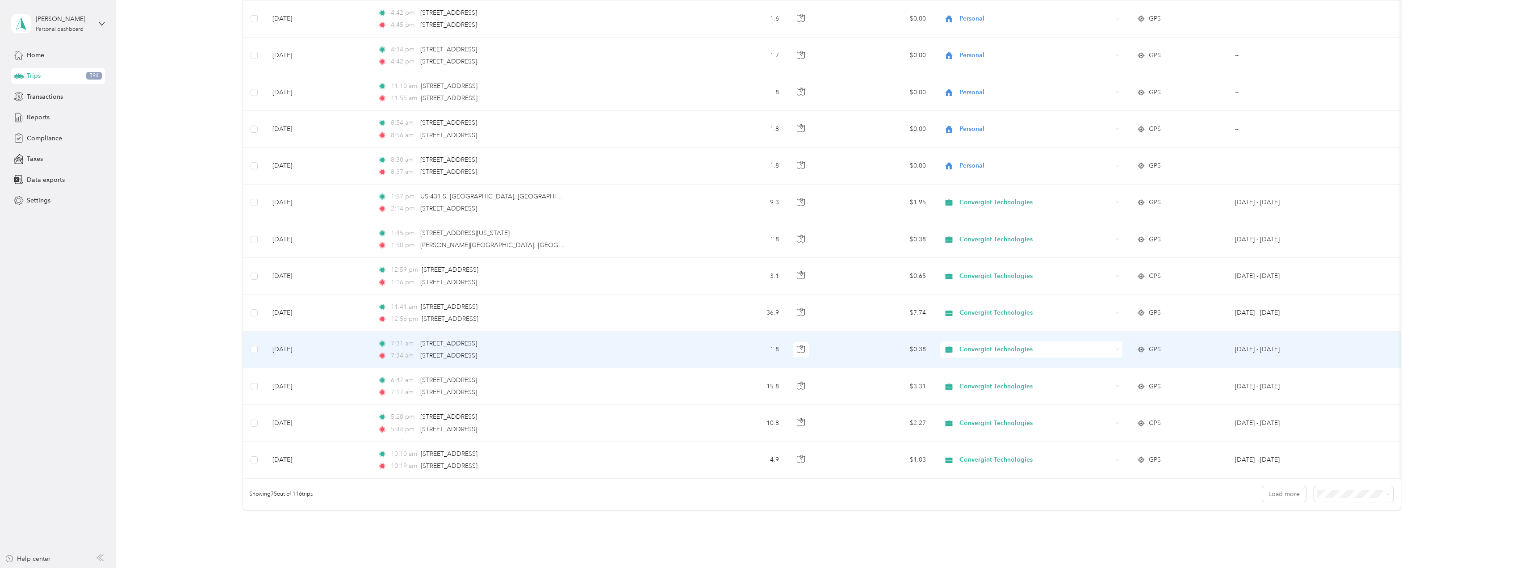
scroll to position [2430, 0]
click at [1010, 346] on span "Convergint Technologies" at bounding box center [1036, 347] width 153 height 10
click at [993, 374] on li "Personal" at bounding box center [1031, 380] width 182 height 16
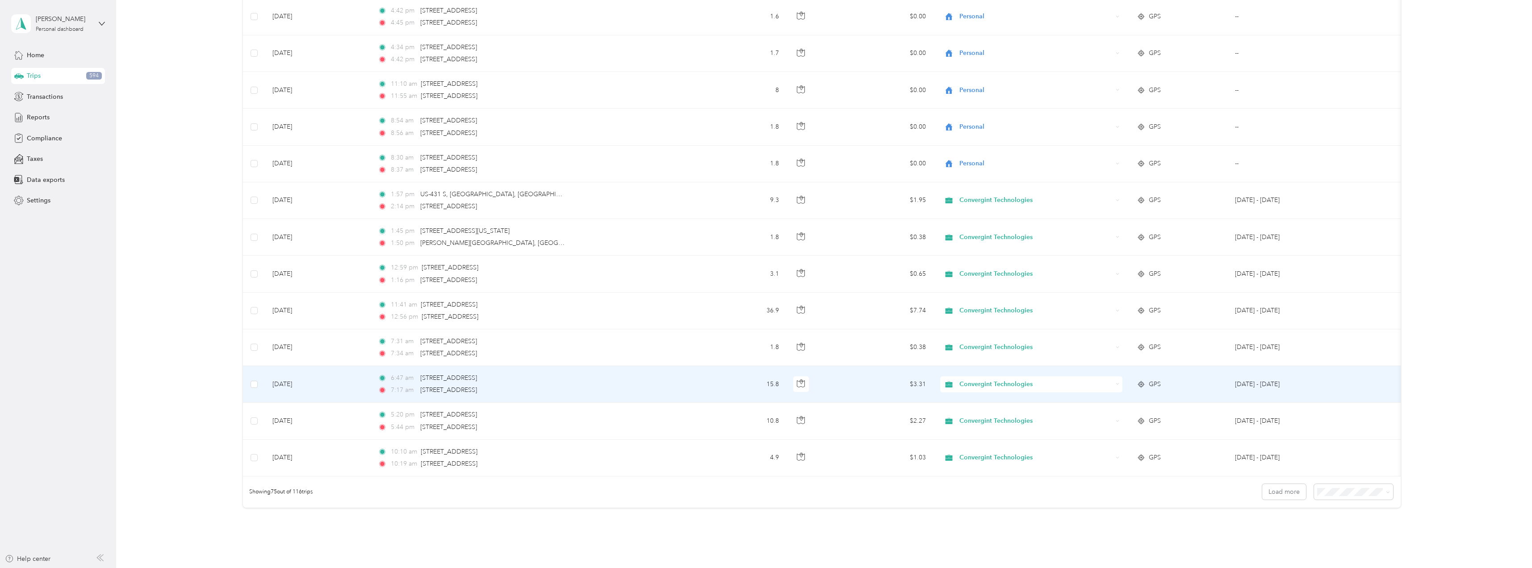
click at [981, 384] on span "Convergint Technologies" at bounding box center [1036, 384] width 153 height 10
click at [986, 412] on span "Personal" at bounding box center [1040, 416] width 154 height 9
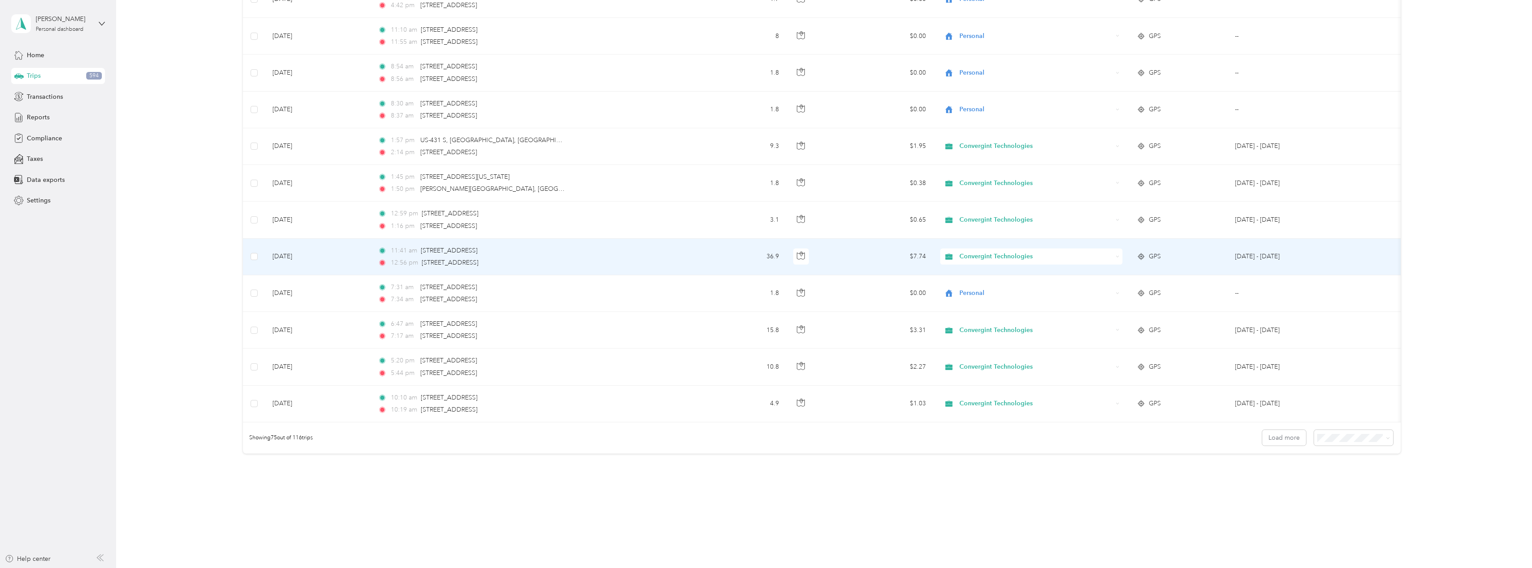
scroll to position [2500, 0]
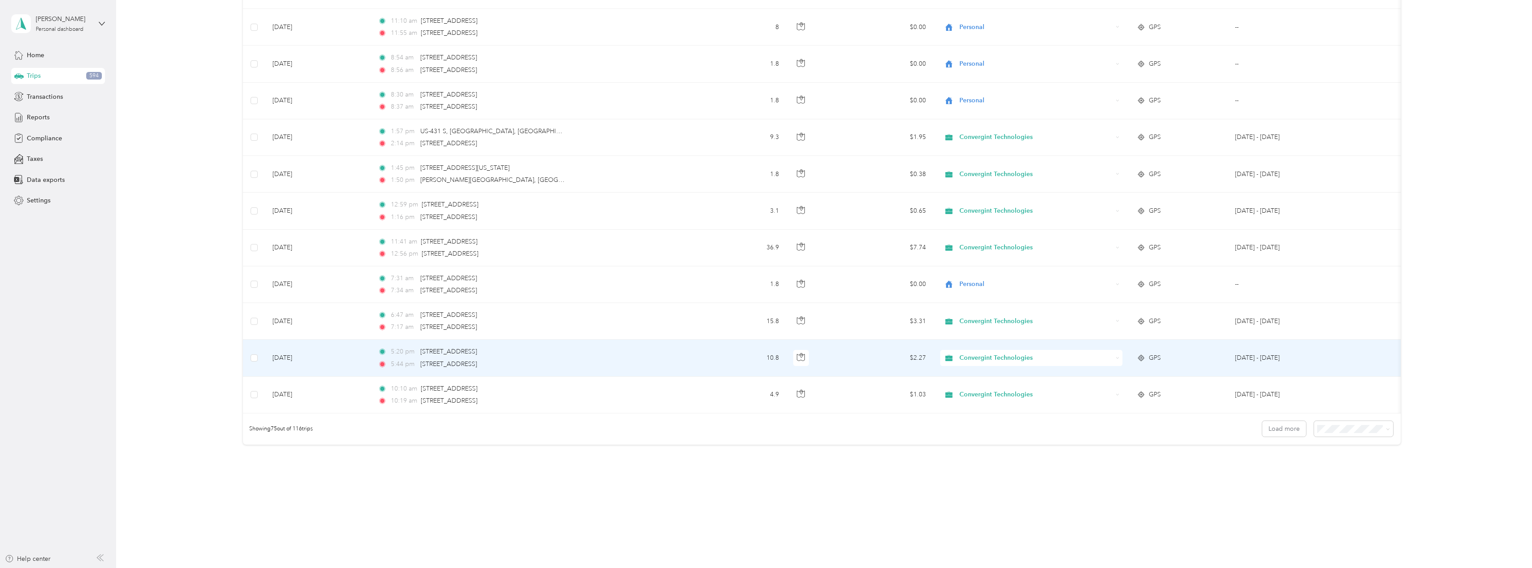
click at [1010, 350] on div "Convergint Technologies" at bounding box center [1031, 358] width 182 height 16
click at [992, 380] on span "Personal" at bounding box center [1040, 383] width 154 height 9
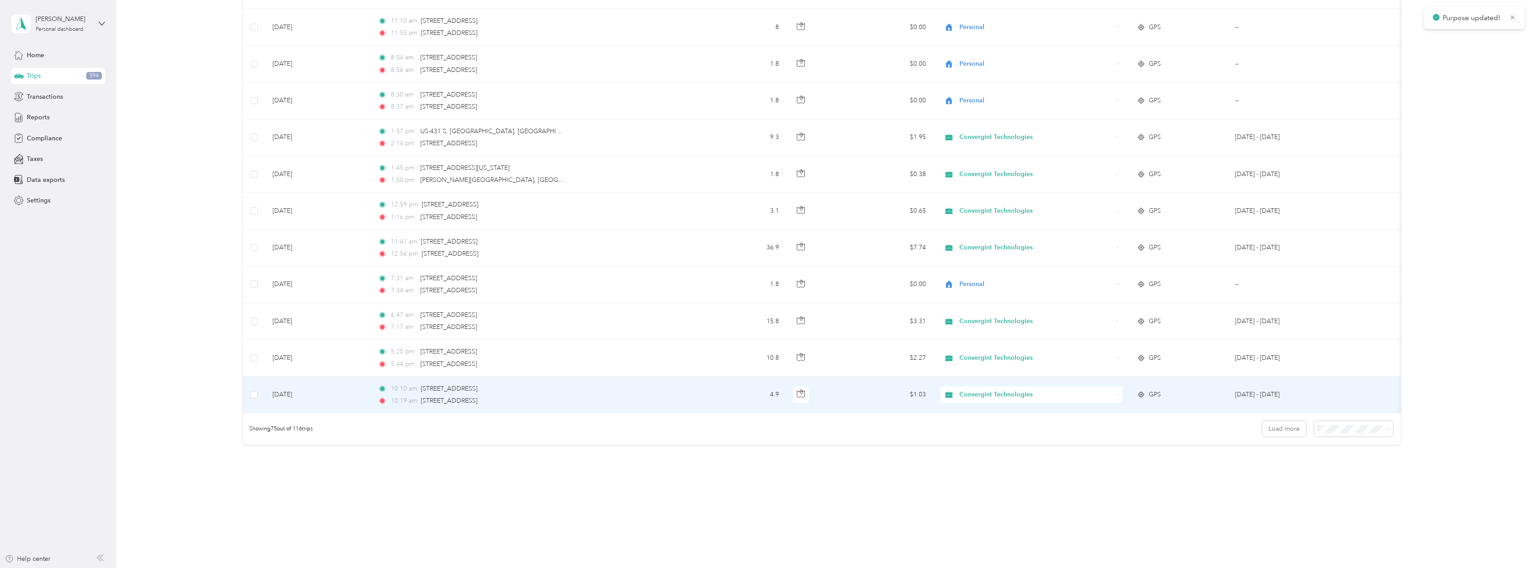
click at [989, 390] on span "Convergint Technologies" at bounding box center [1036, 395] width 153 height 10
click at [981, 421] on span "Personal" at bounding box center [1040, 419] width 154 height 9
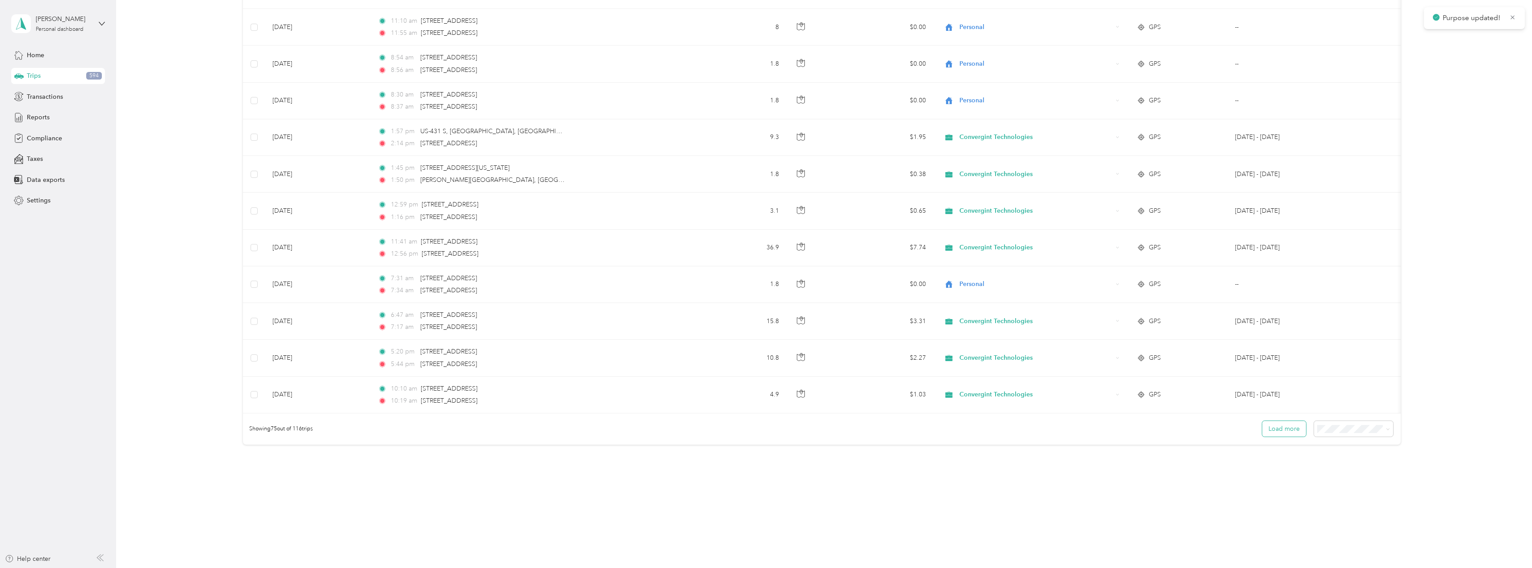
click at [1291, 428] on button "Load more" at bounding box center [1284, 429] width 44 height 16
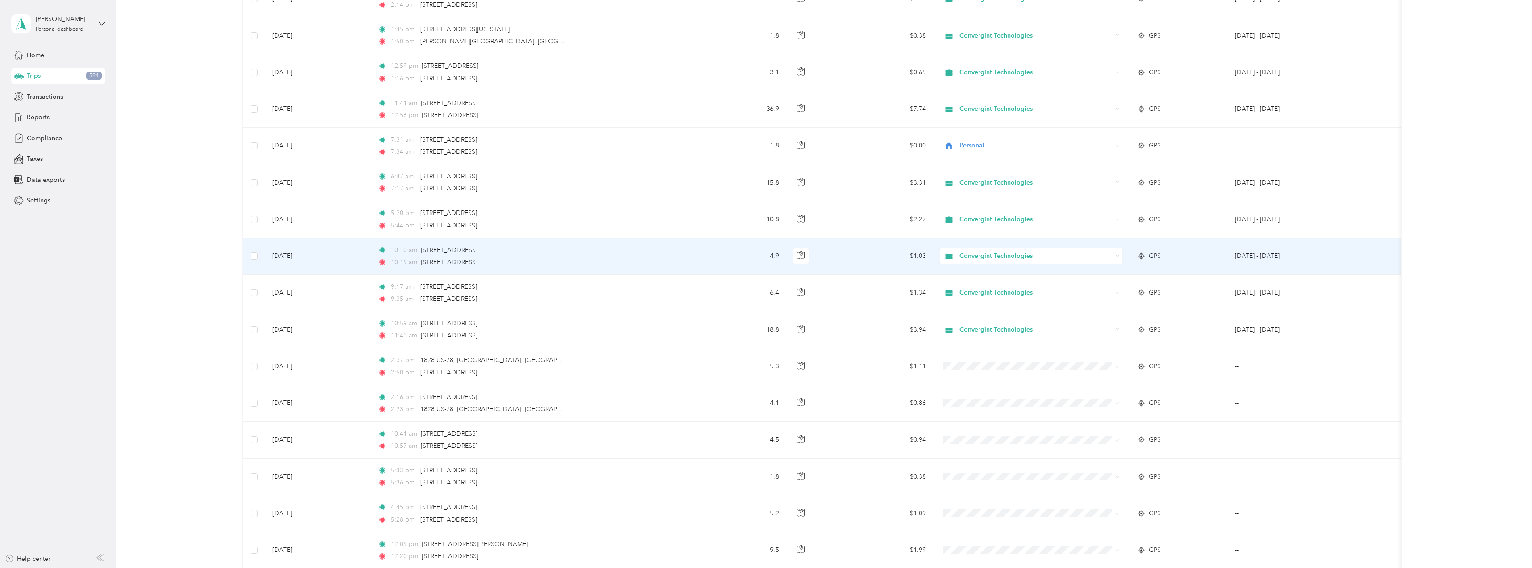
scroll to position [2634, 0]
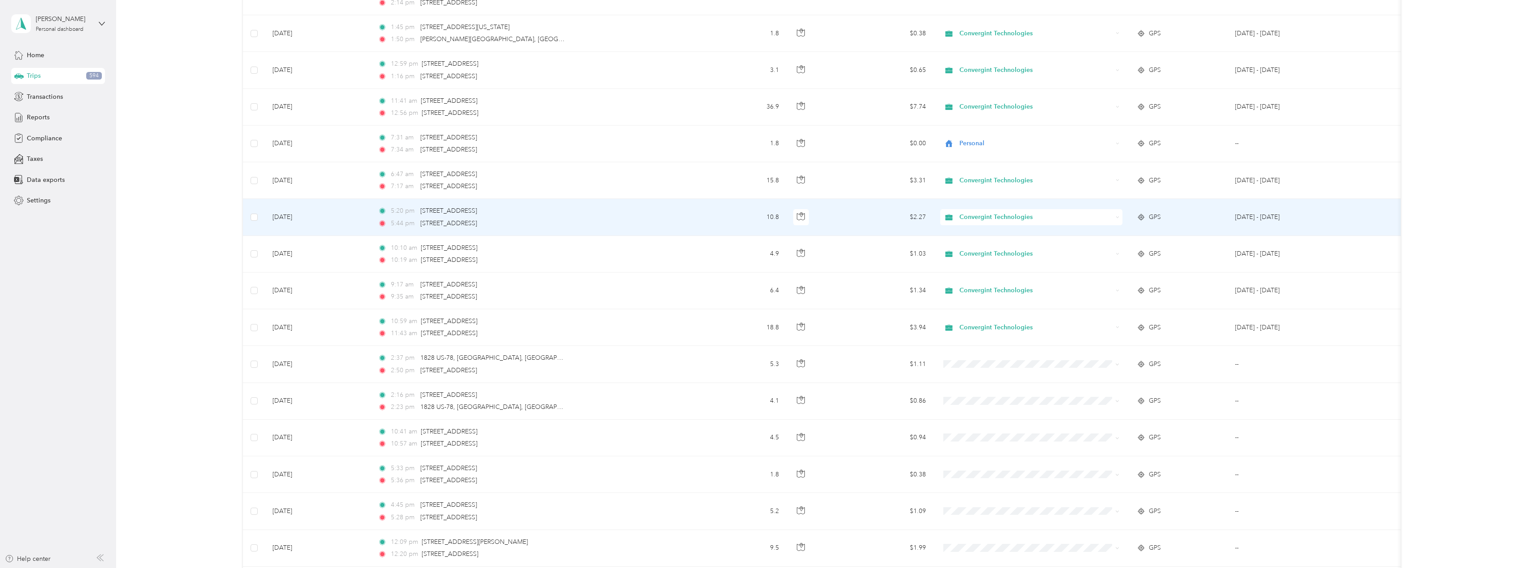
click at [991, 217] on span "Convergint Technologies" at bounding box center [1036, 217] width 153 height 10
click at [986, 246] on span "Personal" at bounding box center [1040, 249] width 154 height 9
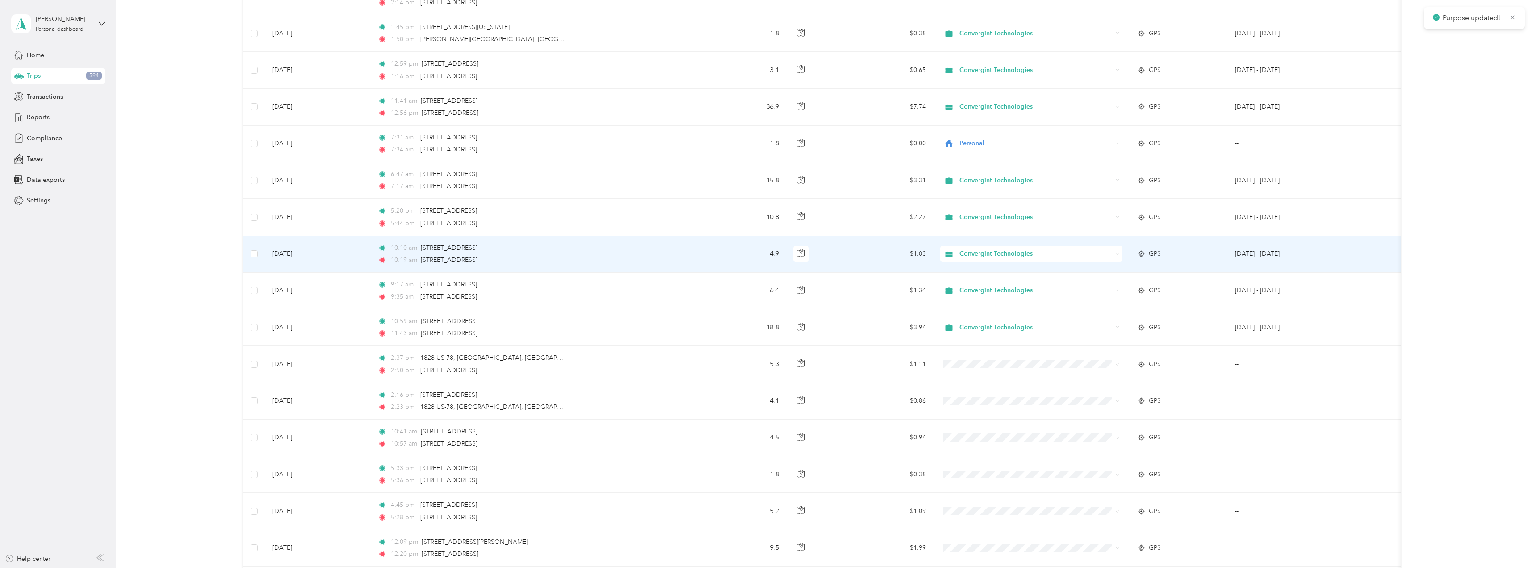
click at [982, 248] on div "Convergint Technologies" at bounding box center [1031, 254] width 182 height 16
click at [981, 282] on span "Personal" at bounding box center [1040, 285] width 154 height 9
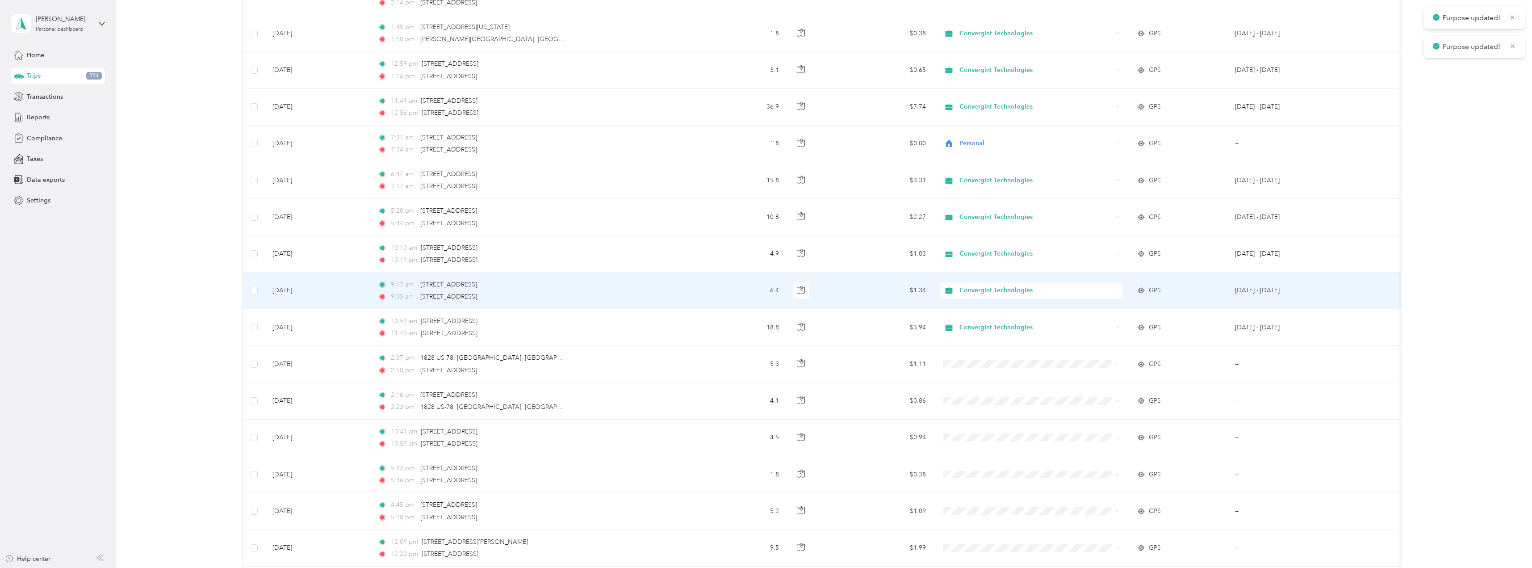
click at [980, 290] on span "Convergint Technologies" at bounding box center [1036, 290] width 153 height 10
click at [974, 328] on li "Personal" at bounding box center [1031, 323] width 182 height 16
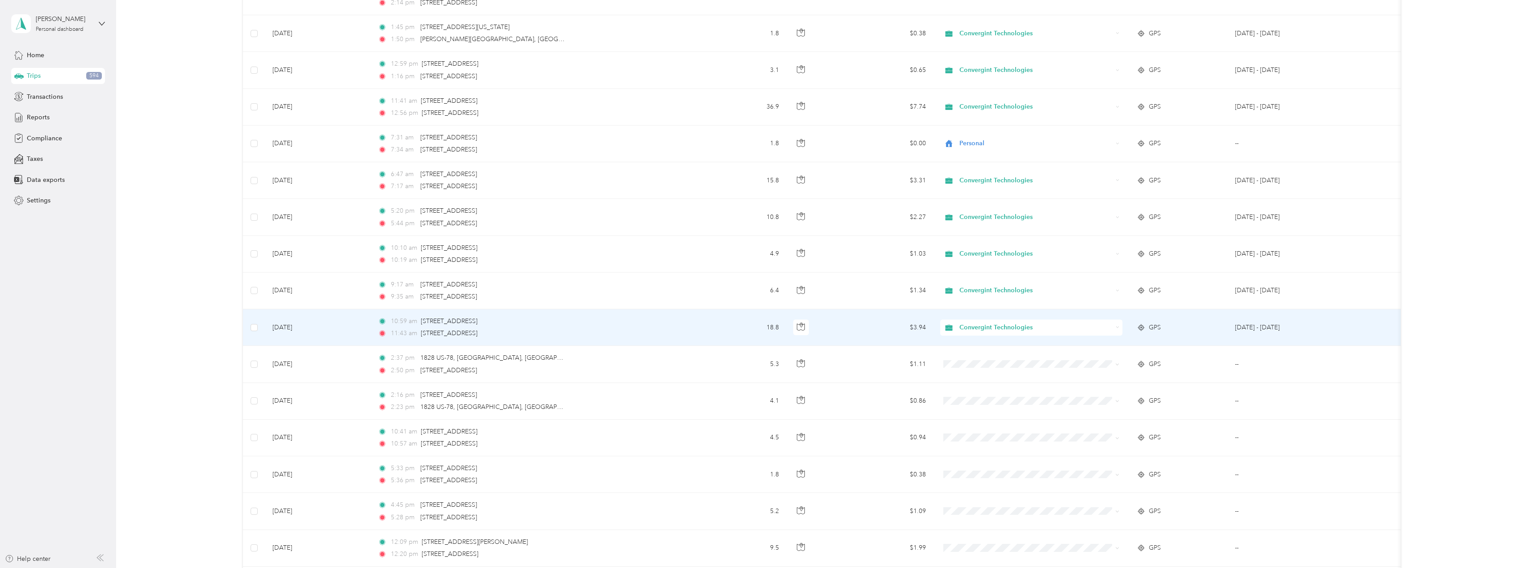
click at [1007, 327] on span "Convergint Technologies" at bounding box center [1036, 328] width 153 height 10
click at [1005, 354] on li "Personal" at bounding box center [1031, 360] width 182 height 16
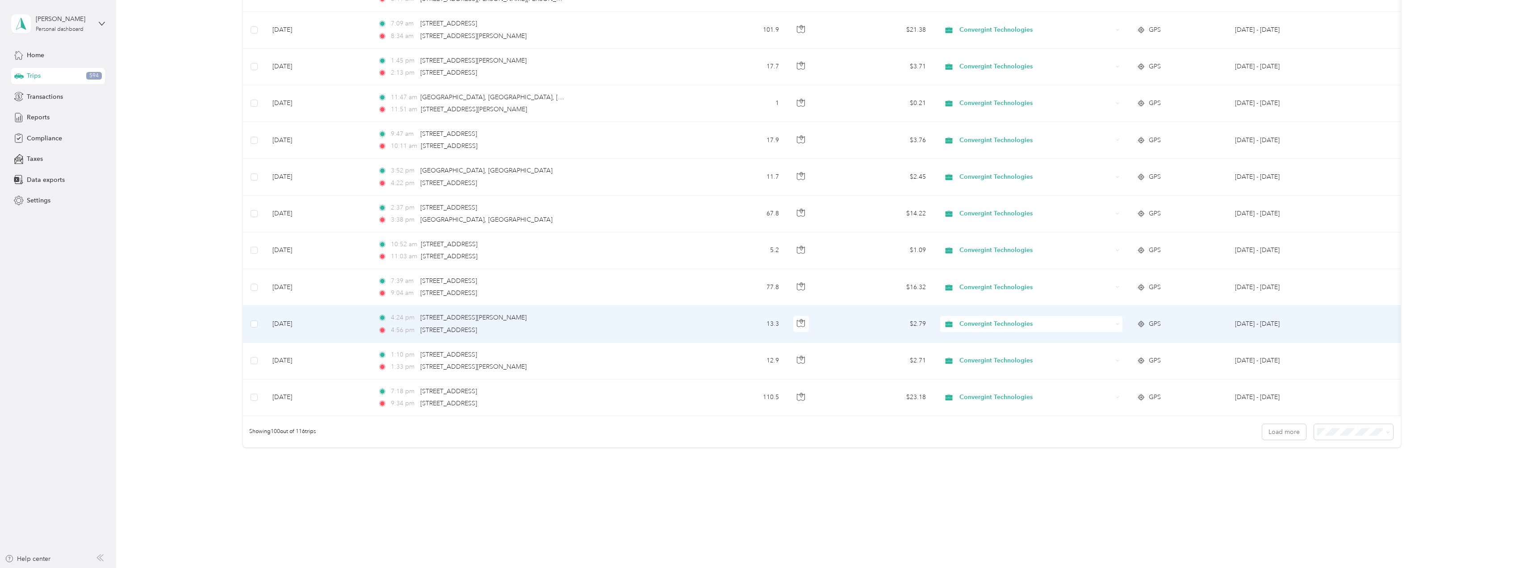
scroll to position [3419, 0]
click at [1004, 317] on span "Convergint Technologies" at bounding box center [1036, 321] width 153 height 10
click at [993, 343] on span "Personal" at bounding box center [1040, 345] width 154 height 9
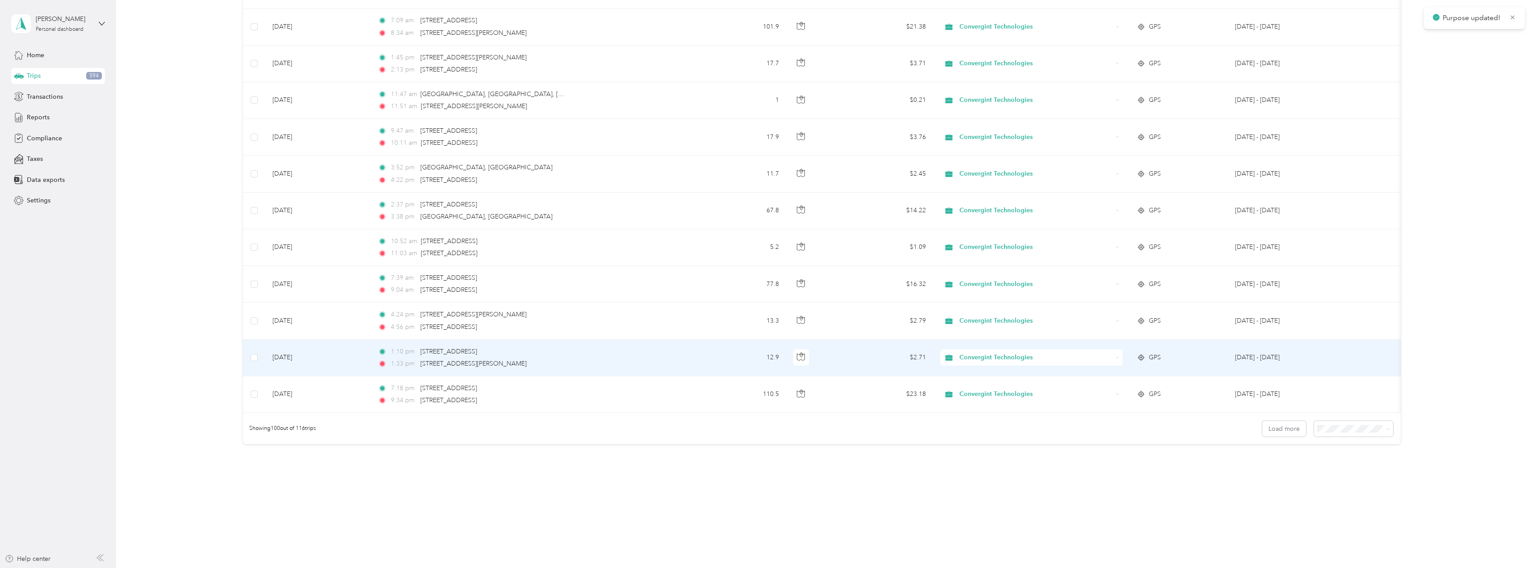
click at [1000, 352] on span "Convergint Technologies" at bounding box center [1036, 357] width 153 height 10
click at [989, 383] on span "Personal" at bounding box center [1040, 382] width 154 height 9
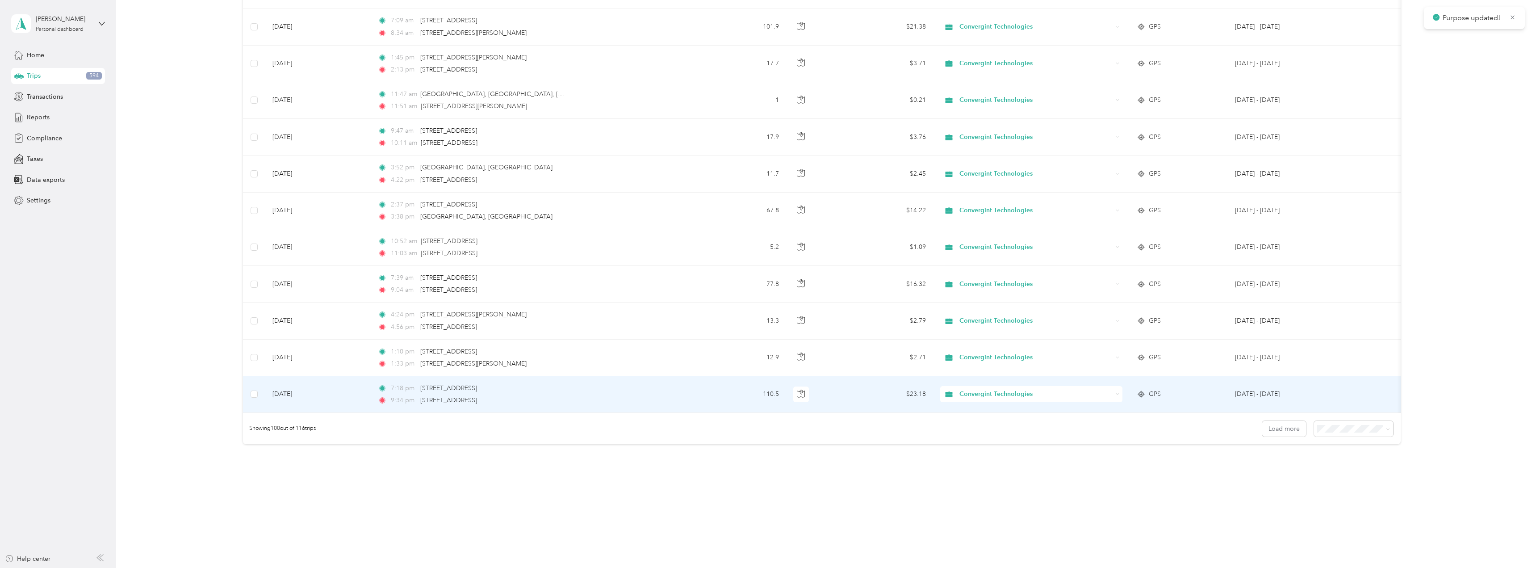
click at [994, 389] on span "Convergint Technologies" at bounding box center [1036, 394] width 153 height 10
click at [986, 422] on span "Personal" at bounding box center [1040, 419] width 154 height 9
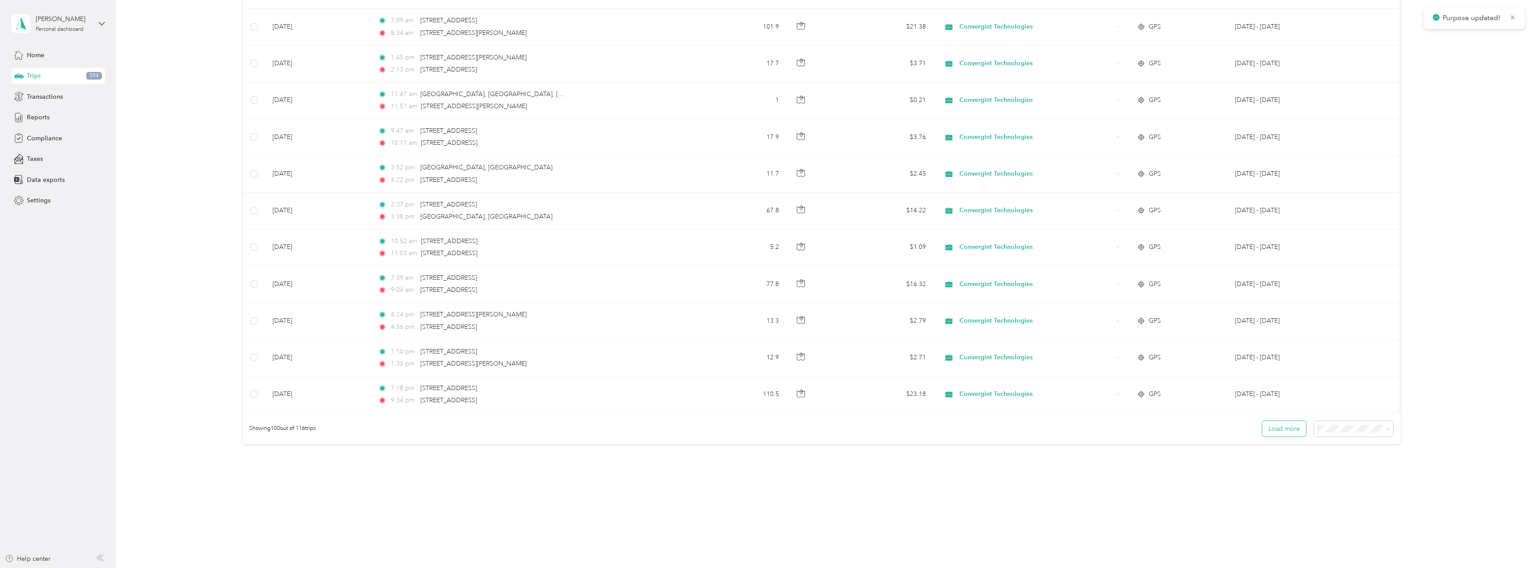
click at [1285, 435] on button "Load more" at bounding box center [1284, 429] width 44 height 16
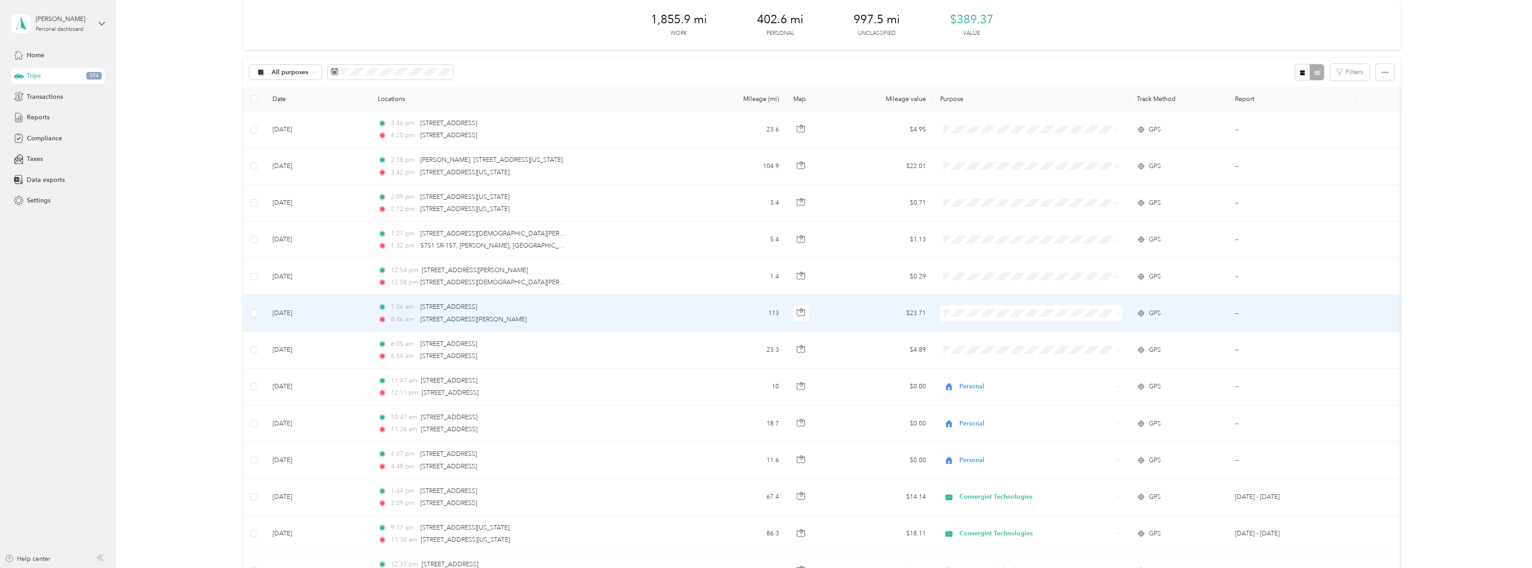
scroll to position [0, 0]
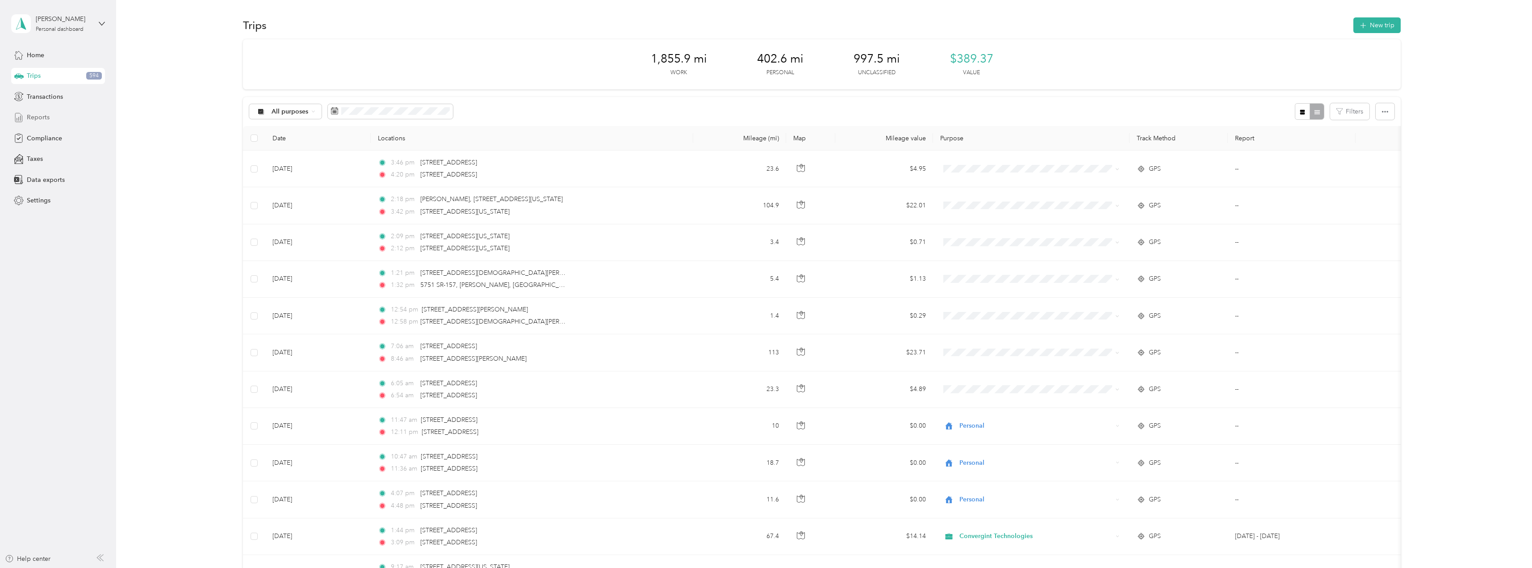
click at [56, 114] on div "Reports" at bounding box center [58, 117] width 94 height 16
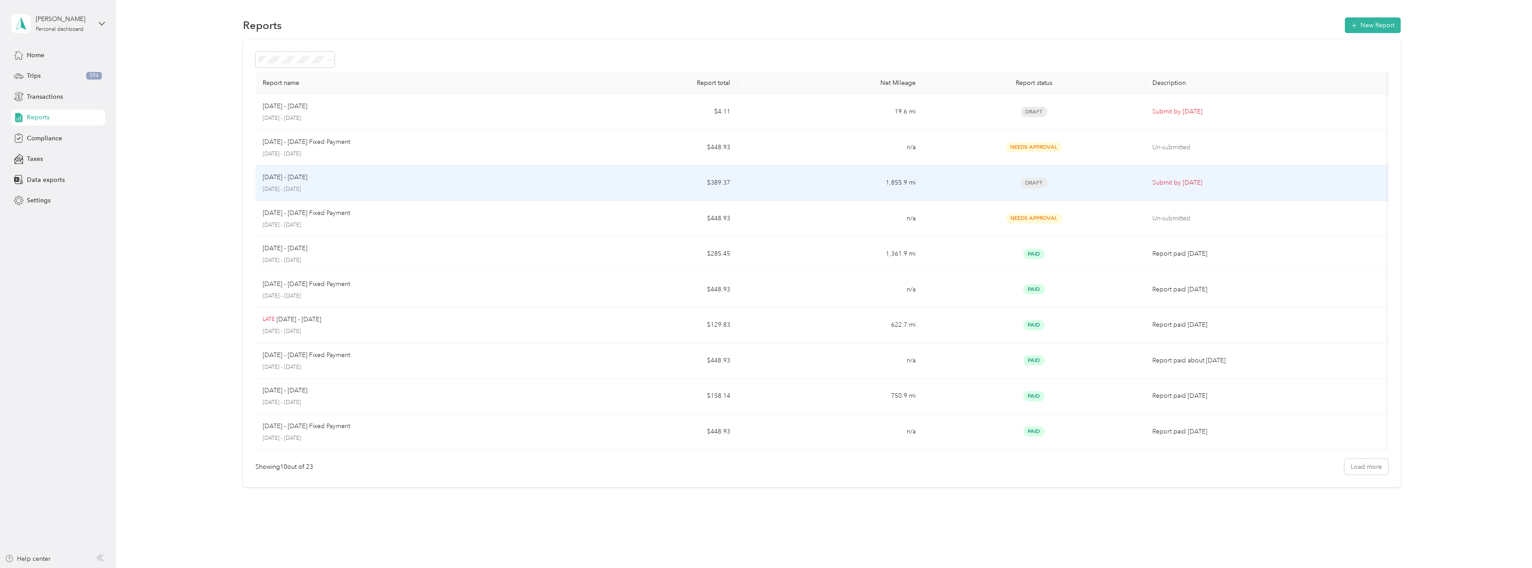
click at [619, 170] on td "$389.37" at bounding box center [644, 183] width 185 height 36
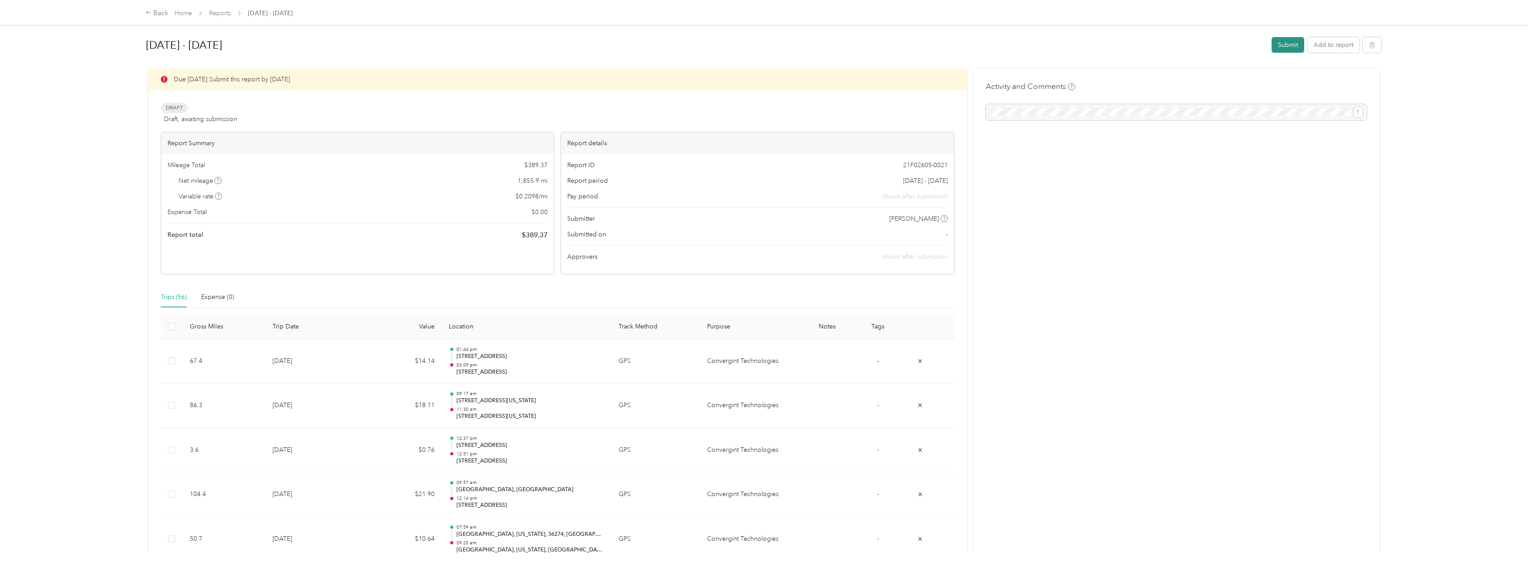
click at [1280, 42] on button "Submit" at bounding box center [1288, 45] width 33 height 16
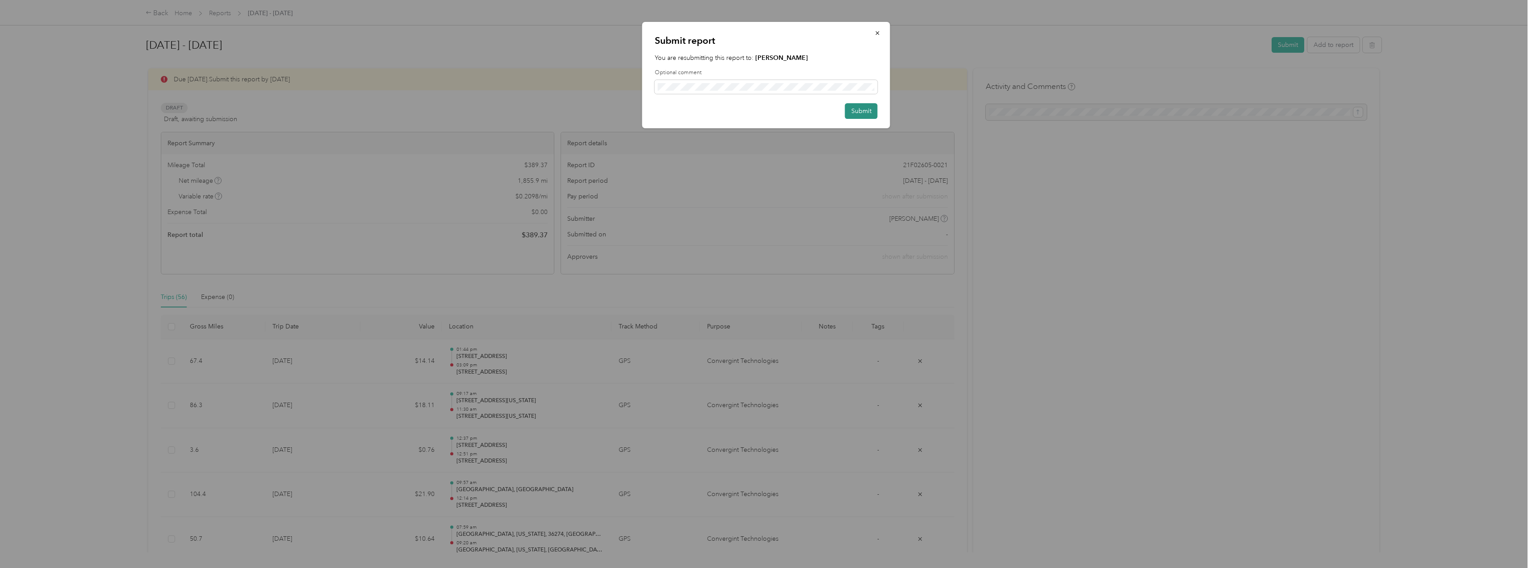
click at [858, 110] on button "Submit" at bounding box center [861, 111] width 33 height 16
